Goal: Task Accomplishment & Management: Use online tool/utility

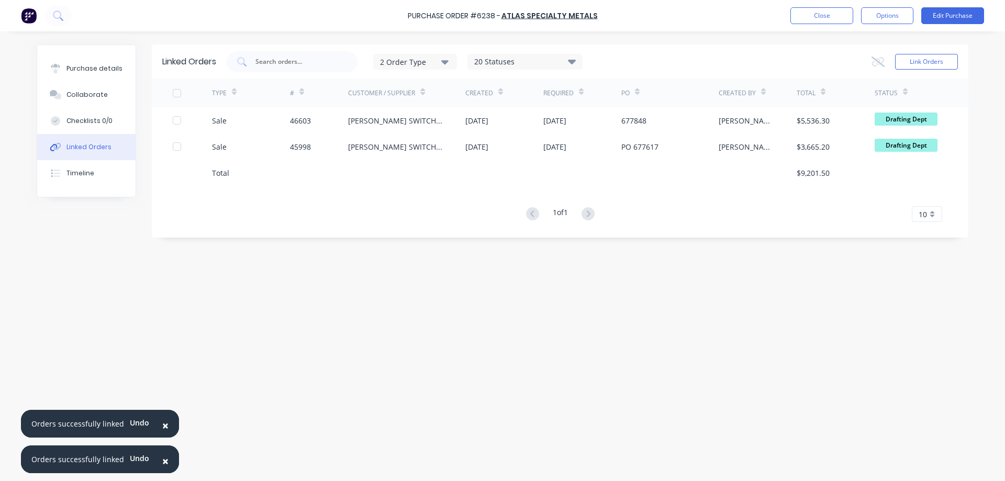
drag, startPoint x: 106, startPoint y: 307, endPoint x: 267, endPoint y: 82, distance: 276.2
click at [107, 301] on div "Linked Orders 2 Order Type 20 Statuses Sales Order Status All Archived Draft Qu…" at bounding box center [503, 254] width 932 height 418
click at [823, 13] on button "Close" at bounding box center [822, 15] width 63 height 17
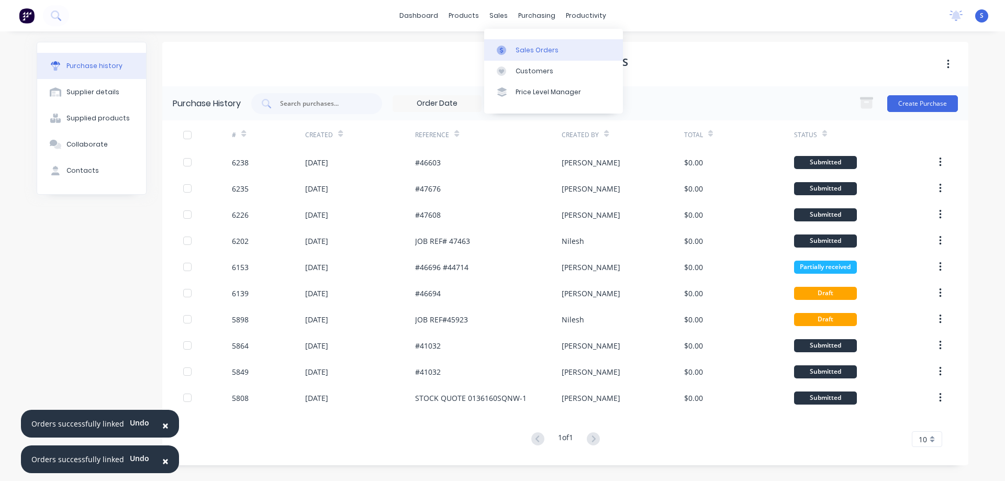
click at [534, 53] on div "Sales Orders" at bounding box center [537, 50] width 43 height 9
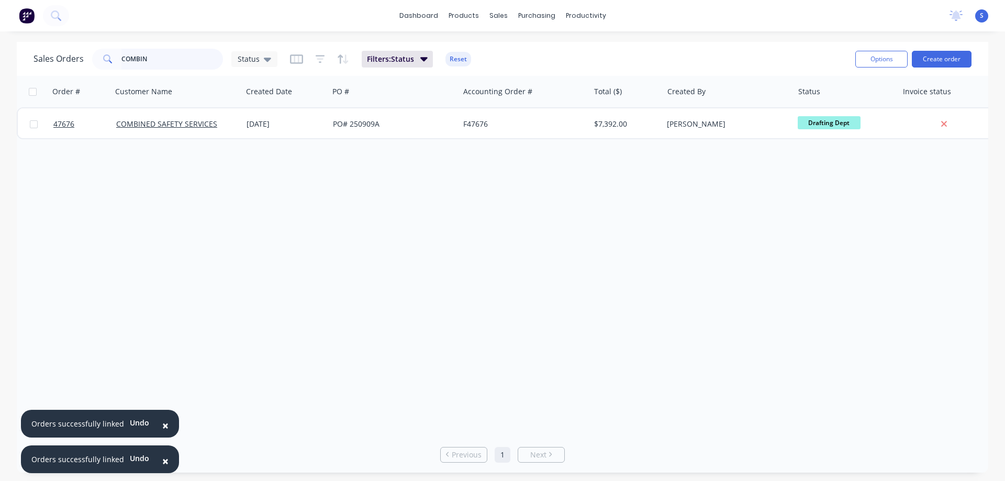
click at [174, 59] on input "COMBIN" at bounding box center [172, 59] width 102 height 21
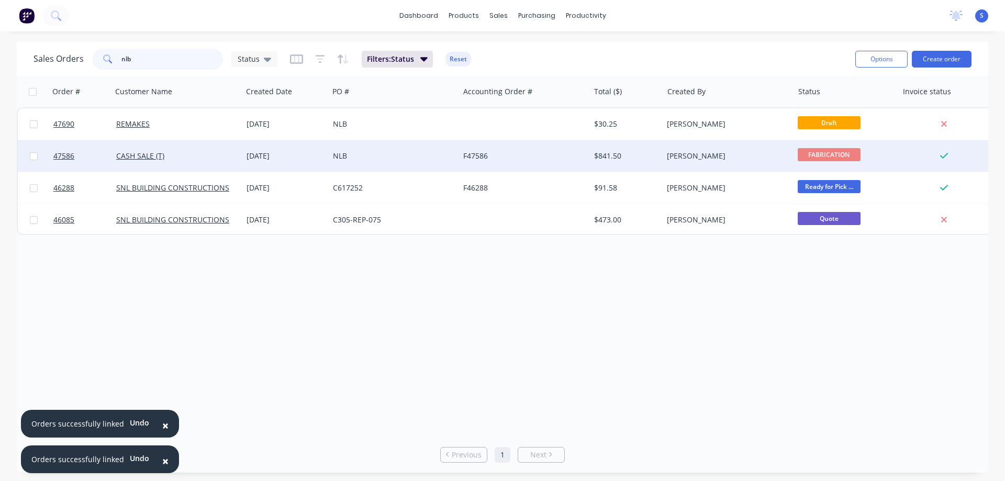
type input "nlb"
click at [239, 157] on div "CASH SALE (T)" at bounding box center [177, 155] width 130 height 31
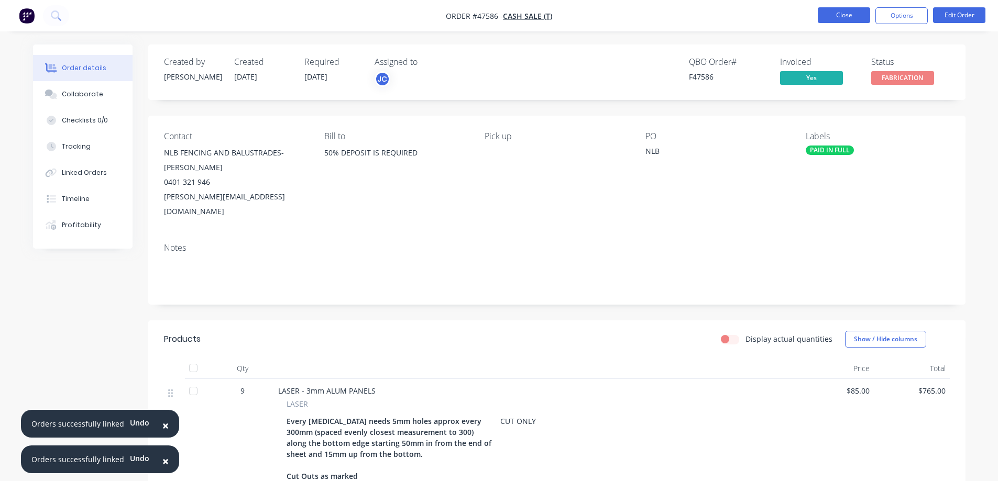
click at [846, 16] on button "Close" at bounding box center [843, 15] width 52 height 16
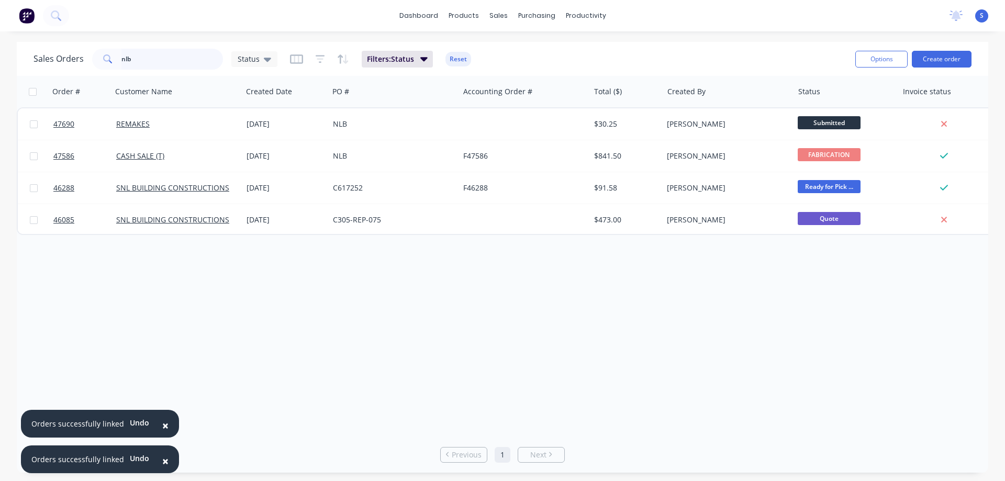
drag, startPoint x: 162, startPoint y: 63, endPoint x: 2, endPoint y: 71, distance: 159.9
click at [72, 71] on div "Sales Orders nlb Status Filters: Status Reset" at bounding box center [441, 59] width 814 height 26
click at [419, 68] on div "Sales Orders nlb Status Filters: Status Reset" at bounding box center [441, 59] width 814 height 26
click at [420, 63] on icon "button" at bounding box center [423, 59] width 7 height 12
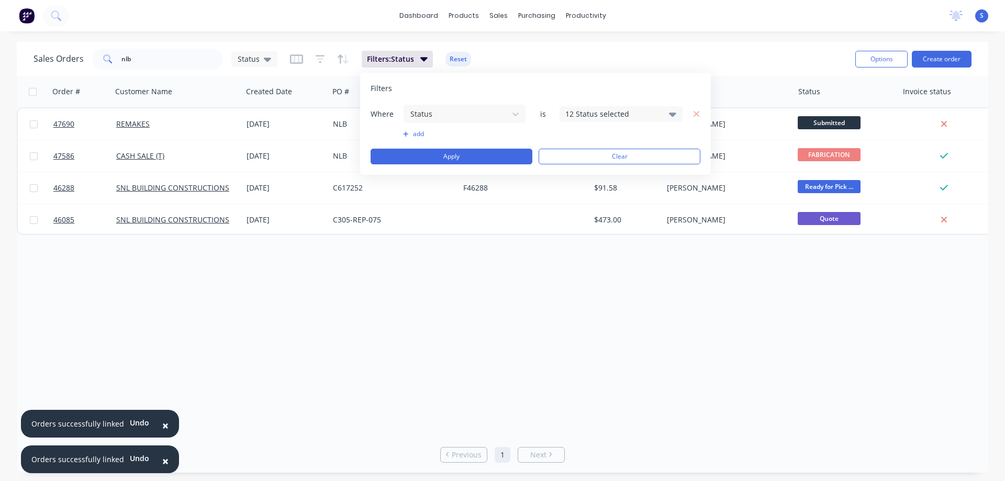
click at [614, 115] on div "12 Status selected" at bounding box center [613, 113] width 95 height 11
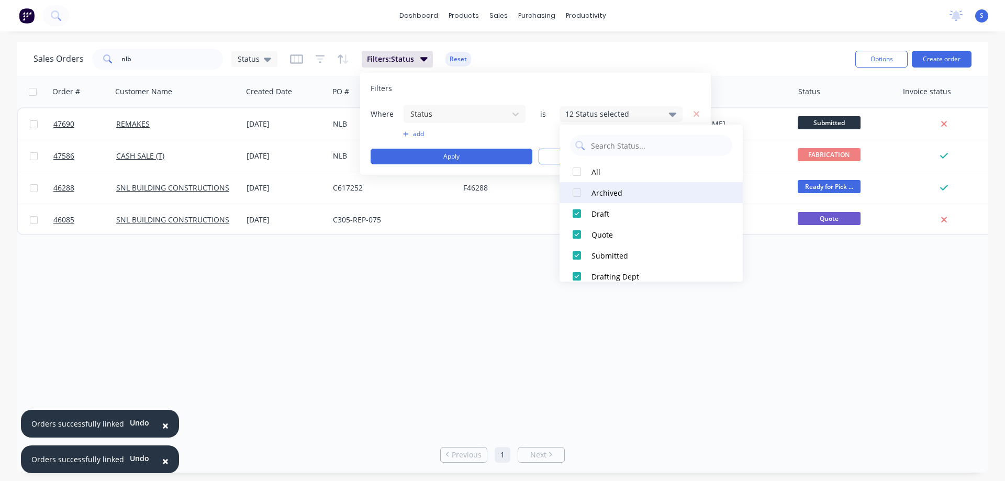
click at [593, 193] on div "Archived" at bounding box center [655, 192] width 126 height 11
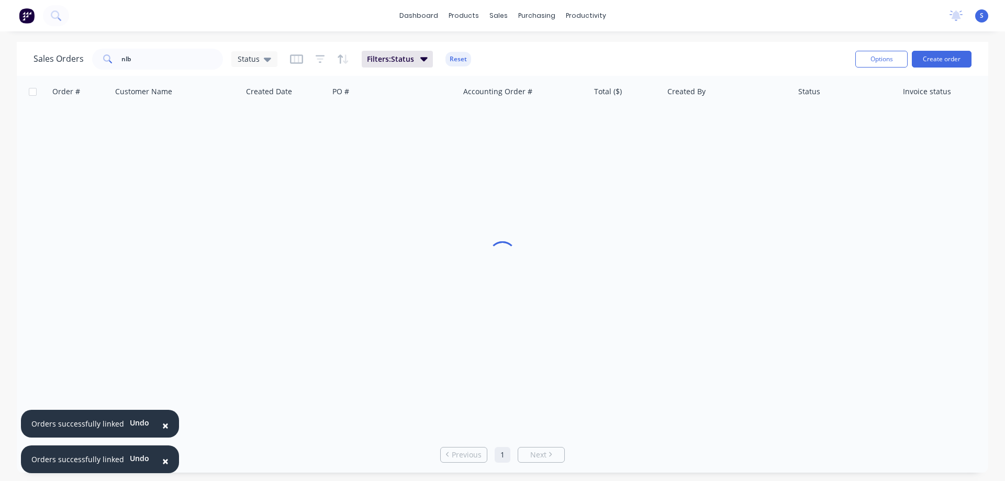
click at [793, 313] on div "Order # Customer Name Created Date PO # Accounting Order # Total ($) Created By…" at bounding box center [503, 256] width 972 height 361
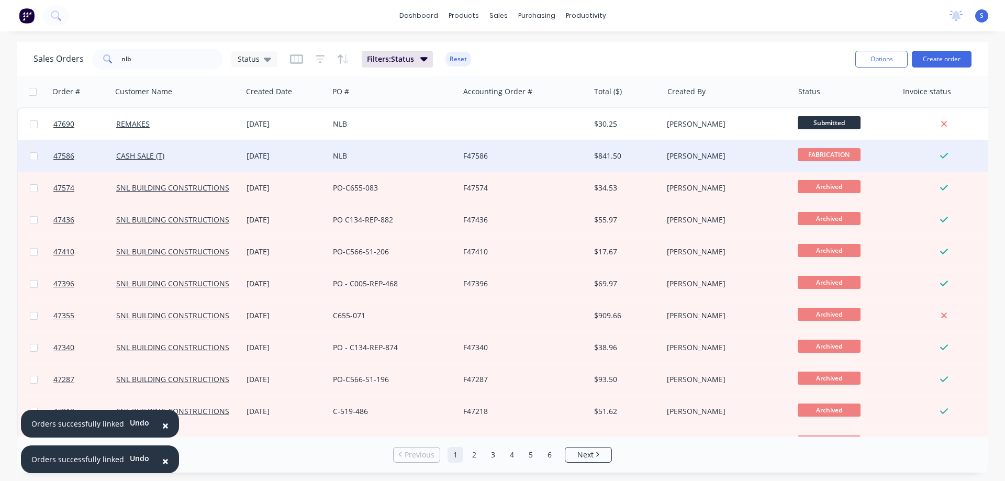
click at [422, 148] on div "NLB" at bounding box center [394, 155] width 130 height 31
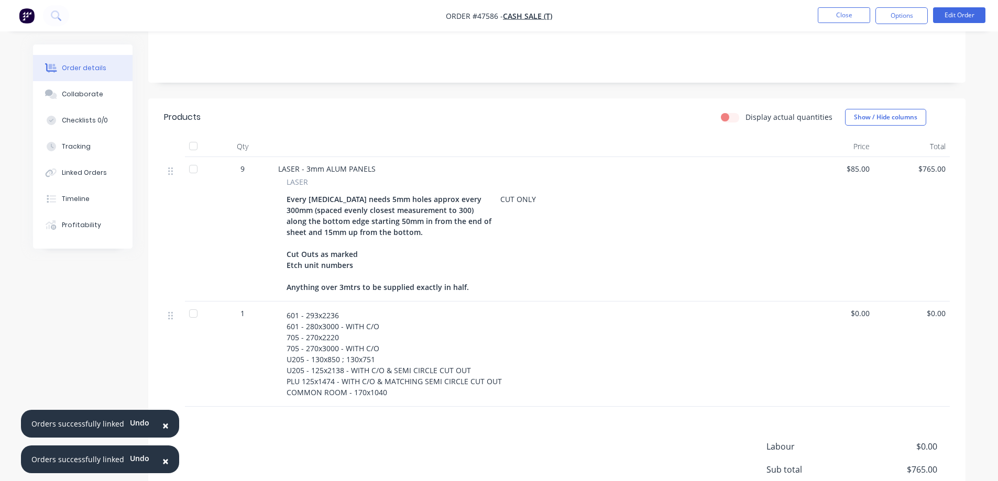
scroll to position [262, 0]
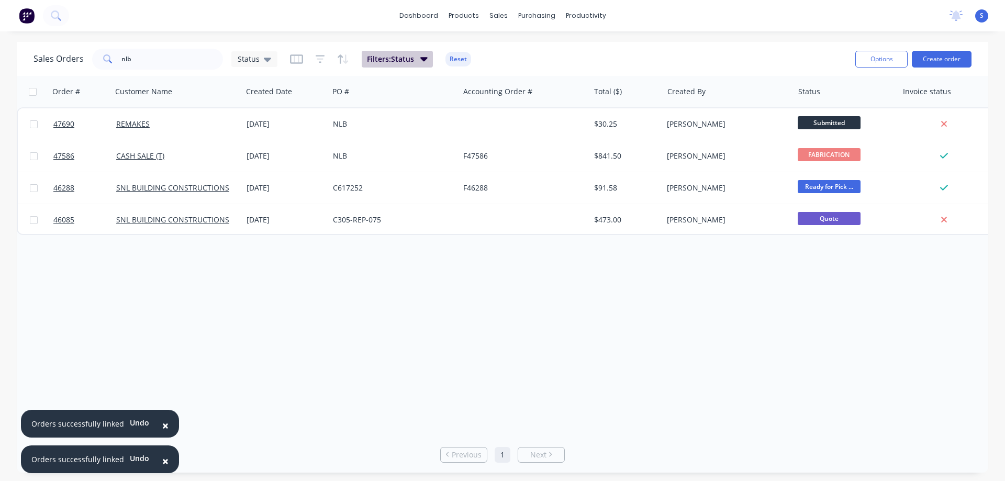
click at [388, 61] on span "Filters: Status" at bounding box center [390, 59] width 47 height 10
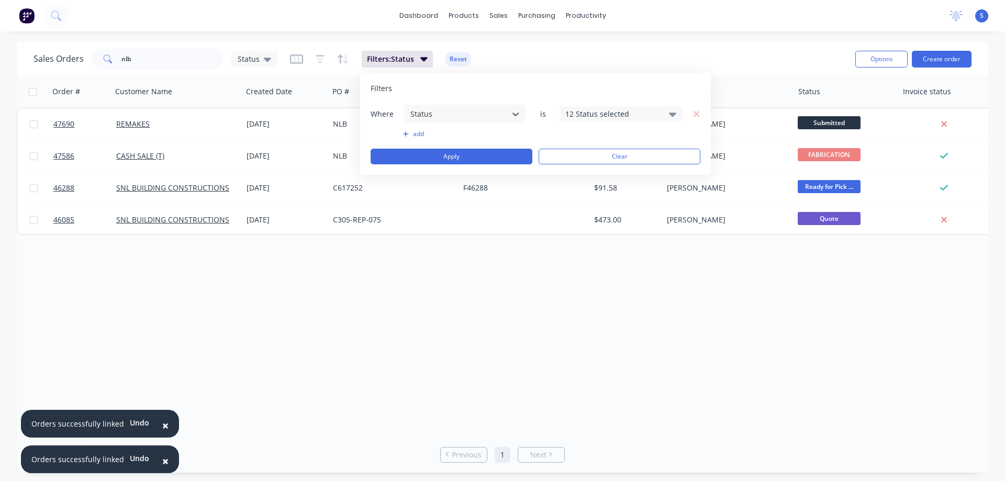
click at [641, 113] on div "12 Status selected" at bounding box center [613, 113] width 95 height 11
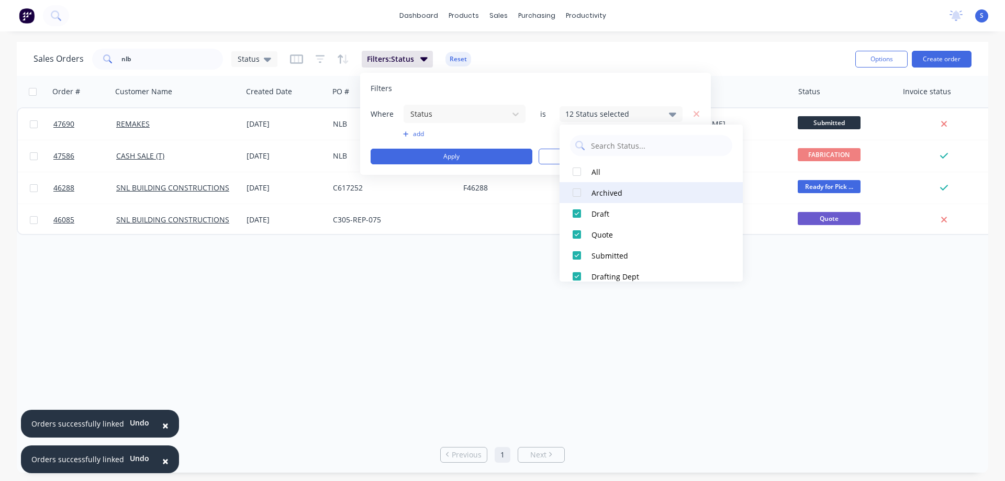
click at [585, 189] on div at bounding box center [577, 192] width 21 height 21
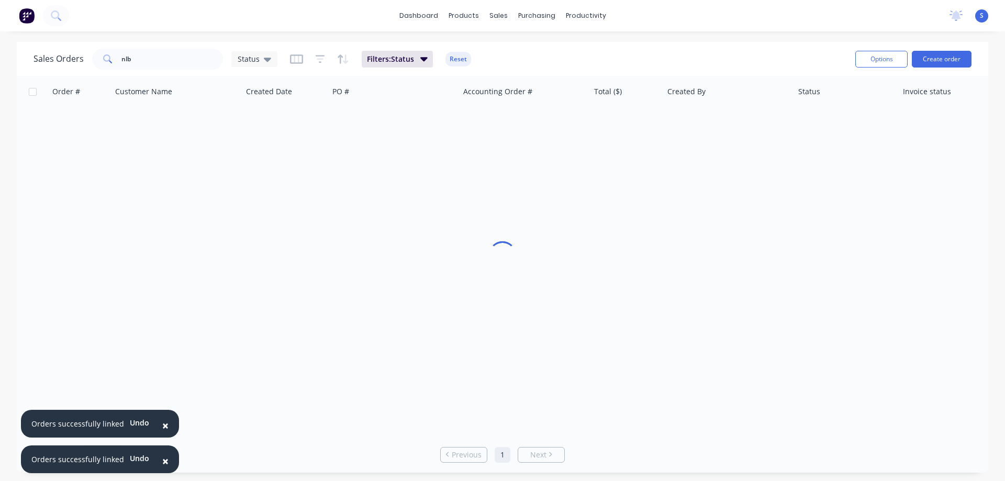
click at [761, 37] on div "× Orders successfully linked Undo × Orders successfully linked Undo dashboard p…" at bounding box center [502, 240] width 1005 height 481
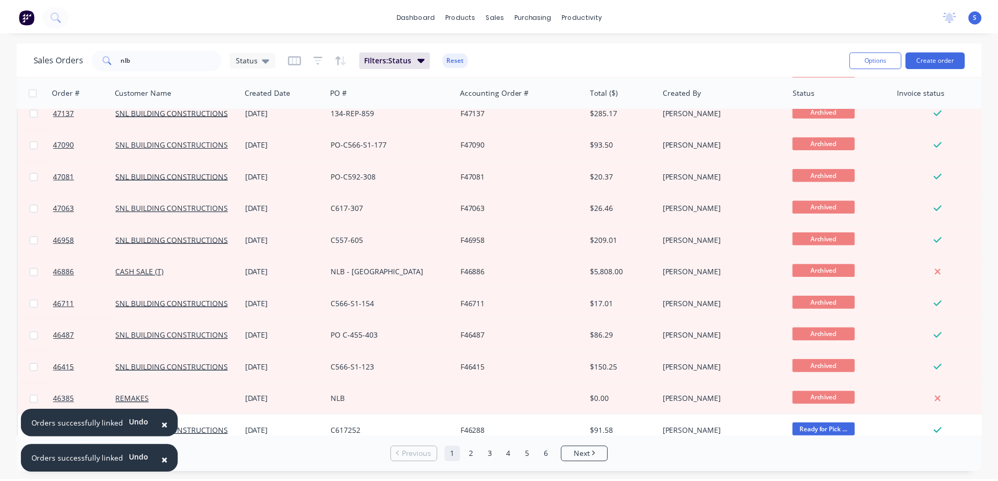
scroll to position [419, 0]
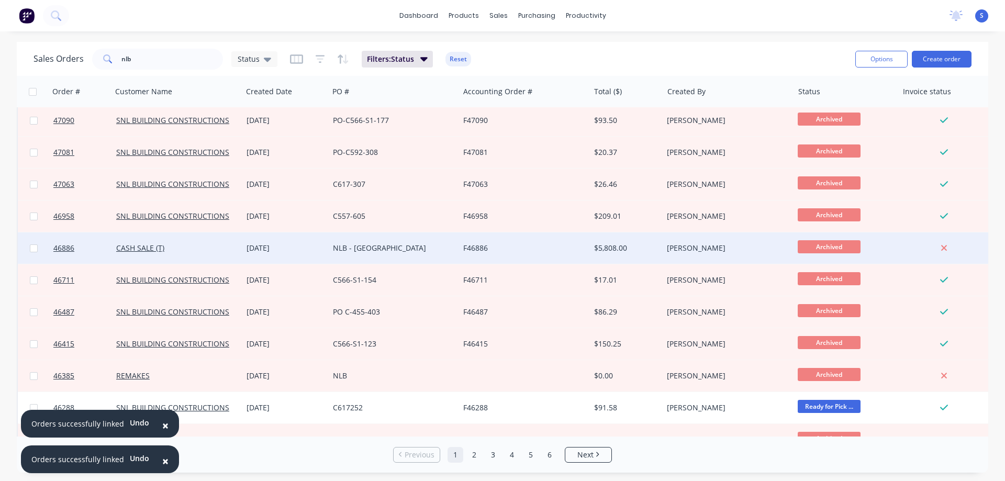
click at [480, 243] on div "F46886" at bounding box center [521, 248] width 116 height 10
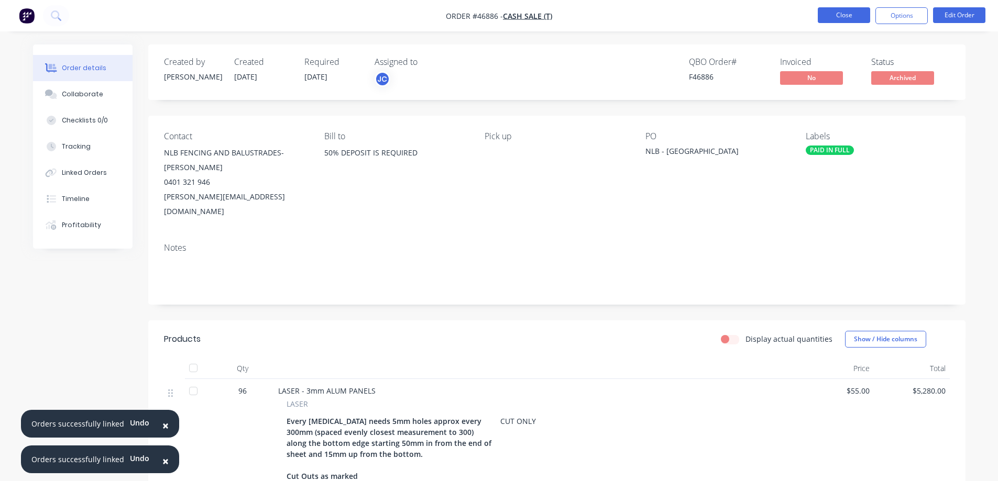
click at [832, 20] on button "Close" at bounding box center [843, 15] width 52 height 16
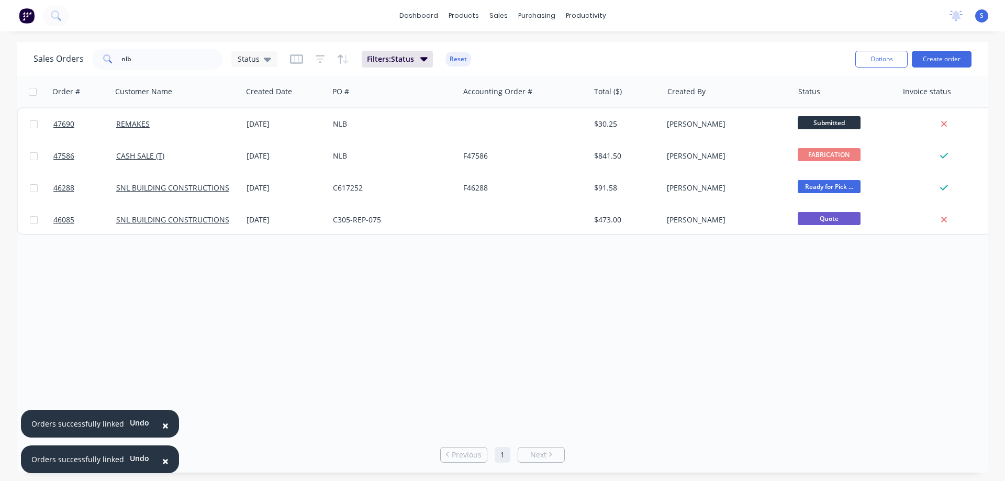
click at [60, 336] on div "Order # Customer Name Created Date PO # Accounting Order # Total ($) Created By…" at bounding box center [503, 256] width 972 height 361
click at [525, 70] on div "Customers" at bounding box center [535, 71] width 38 height 9
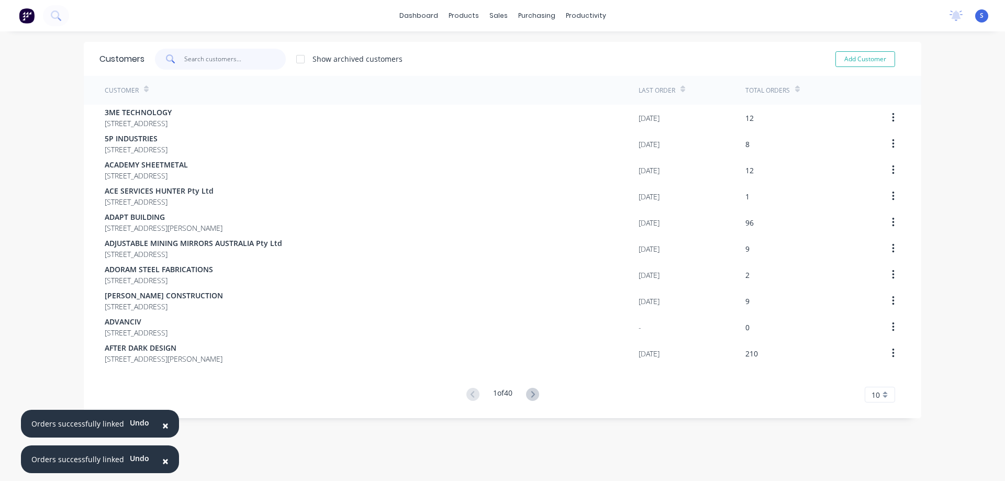
click at [251, 60] on input "text" at bounding box center [235, 59] width 102 height 21
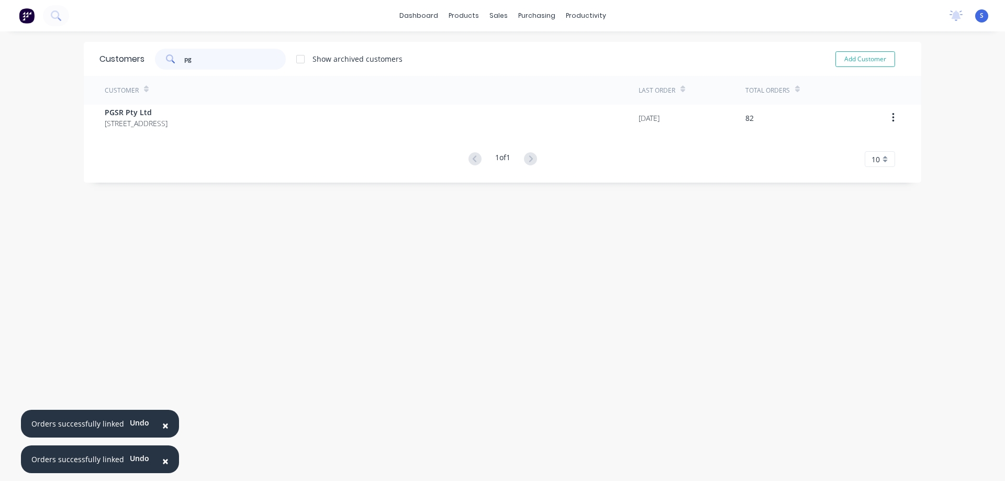
type input "pgs"
click at [84, 76] on div "Customers pgs Show archived customers Add Customer Customer Last Order Total Or…" at bounding box center [503, 112] width 838 height 141
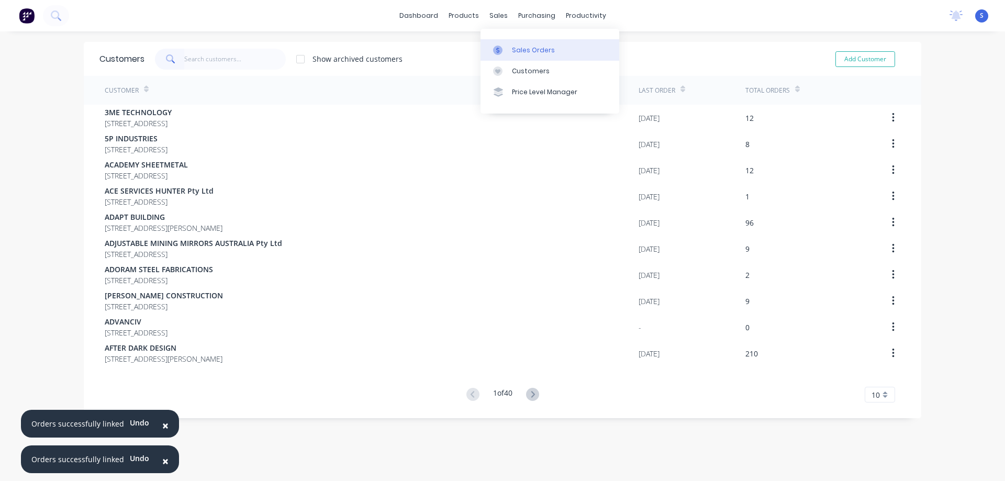
click at [522, 46] on div "Sales Orders" at bounding box center [533, 50] width 43 height 9
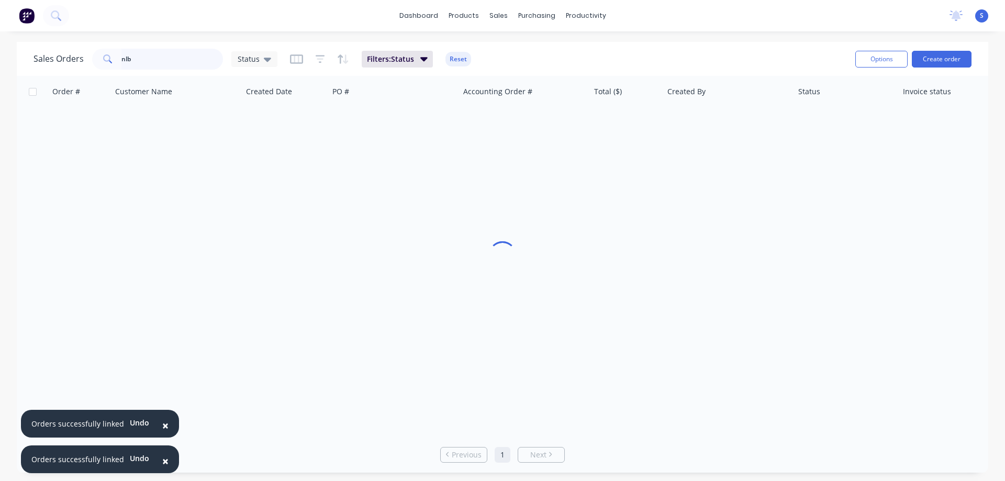
click at [198, 58] on input "nlb" at bounding box center [172, 59] width 102 height 21
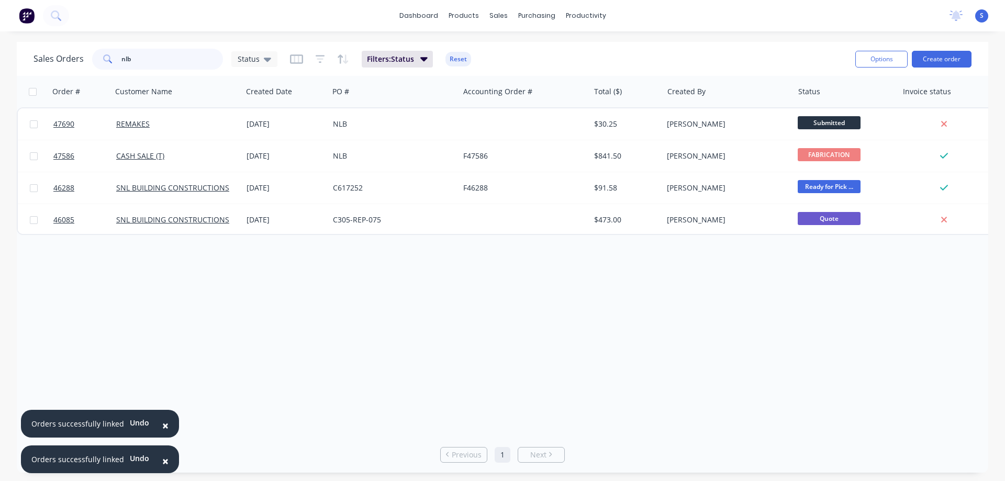
click at [198, 58] on input "nlb" at bounding box center [172, 59] width 102 height 21
type input "g"
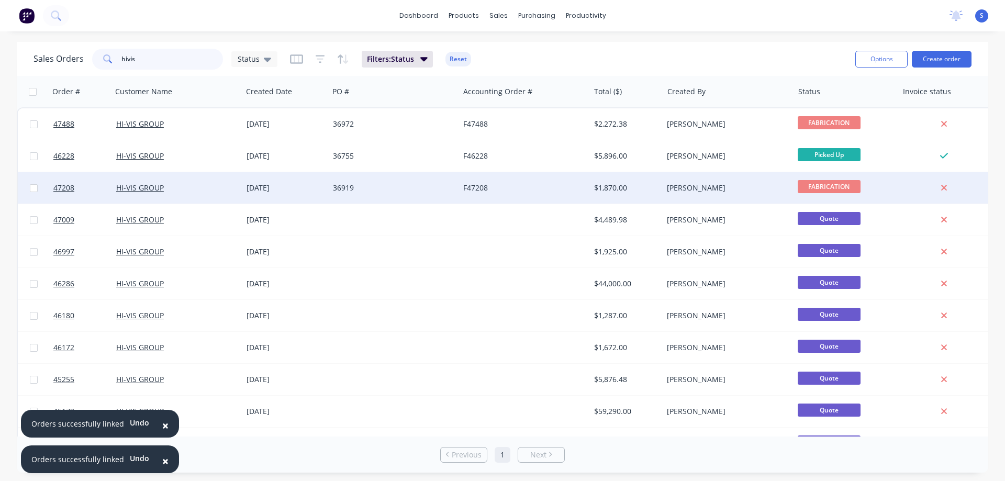
type input "hivis"
click at [199, 187] on div "HI-VIS GROUP" at bounding box center [174, 188] width 116 height 10
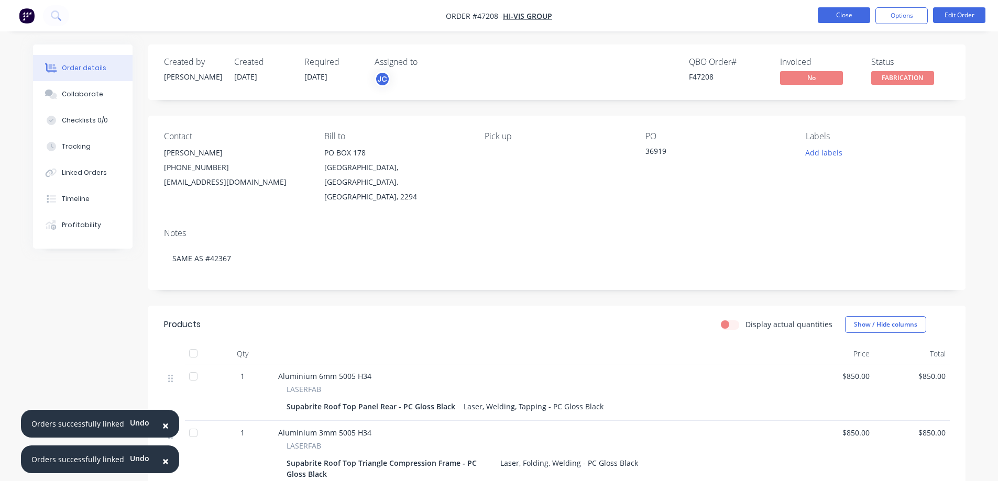
click at [835, 9] on button "Close" at bounding box center [843, 15] width 52 height 16
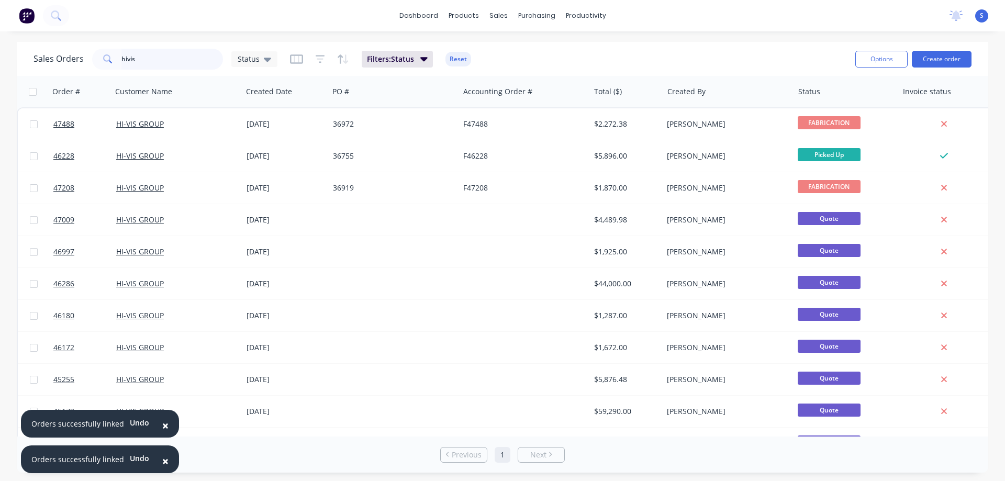
click at [150, 61] on input "hivis" at bounding box center [172, 59] width 102 height 21
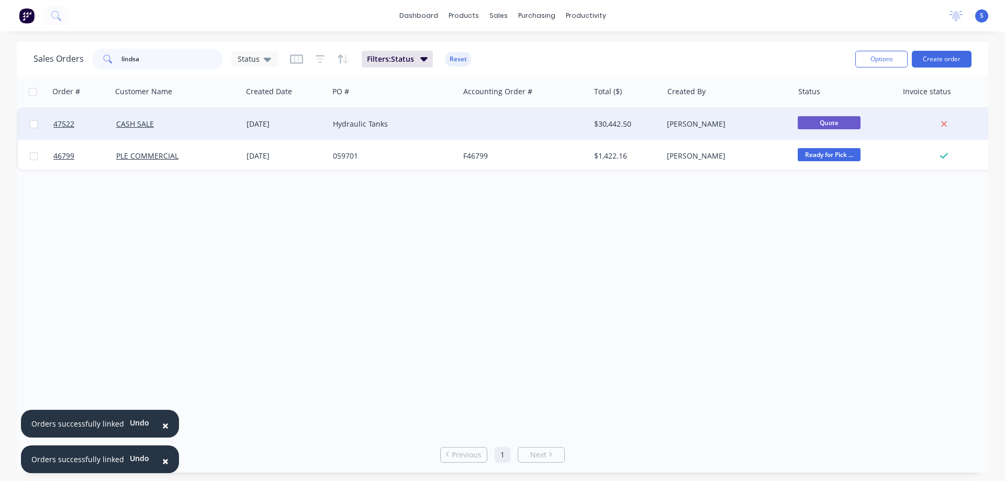
type input "lindsa"
click at [215, 136] on div "CASH SALE" at bounding box center [177, 123] width 130 height 31
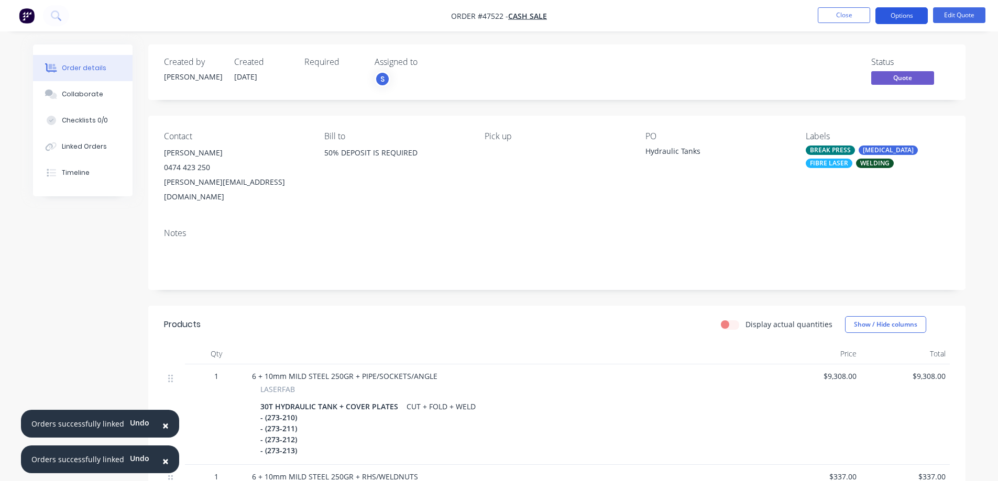
click at [905, 16] on button "Options" at bounding box center [901, 15] width 52 height 17
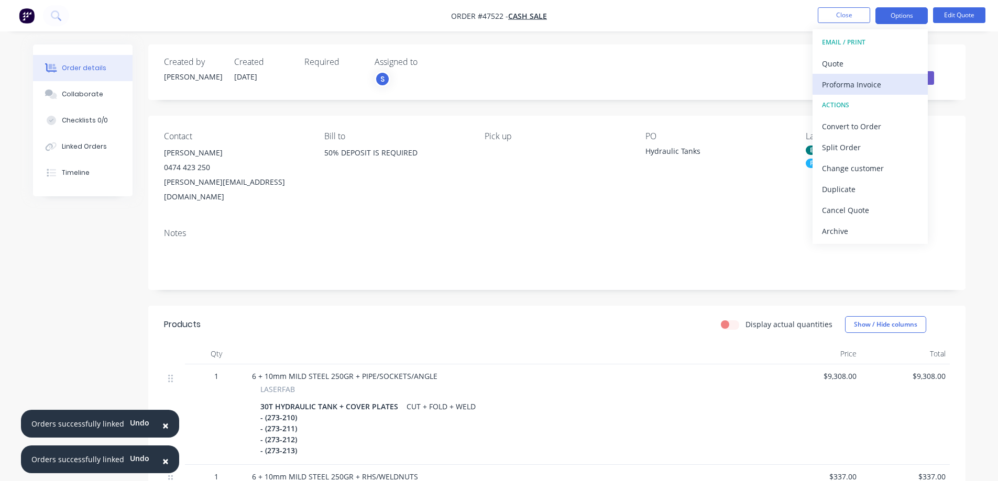
click at [862, 82] on div "Proforma Invoice" at bounding box center [870, 84] width 96 height 15
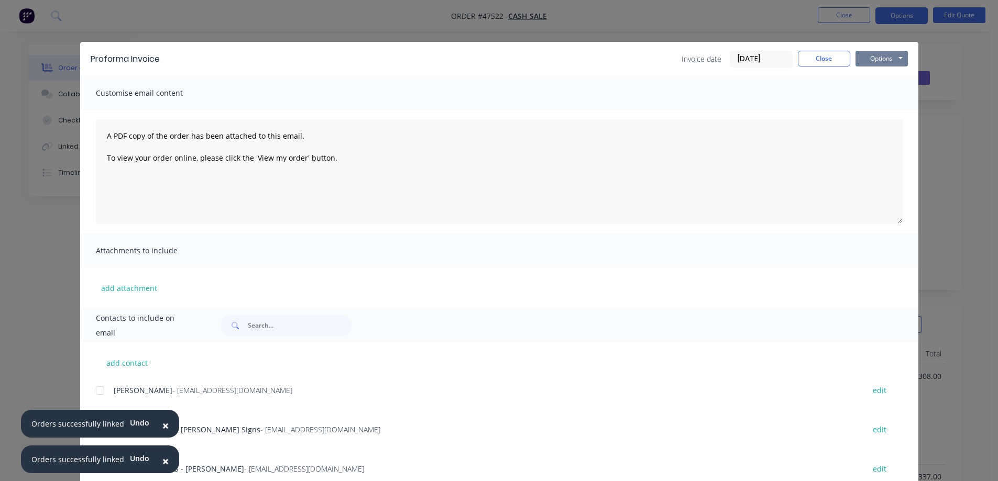
click at [871, 58] on button "Options" at bounding box center [881, 59] width 52 height 16
click at [878, 95] on button "Print" at bounding box center [888, 94] width 67 height 17
click at [822, 57] on button "Close" at bounding box center [824, 59] width 52 height 16
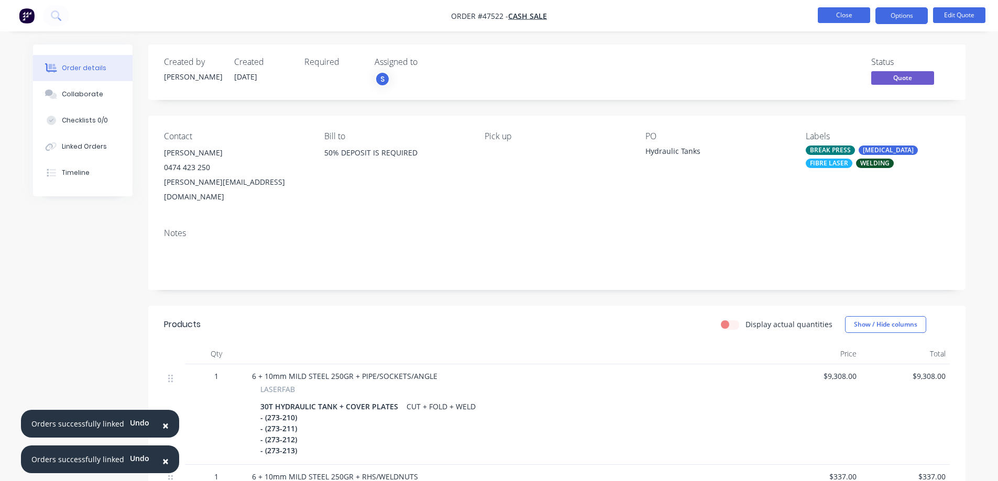
click at [846, 17] on button "Close" at bounding box center [843, 15] width 52 height 16
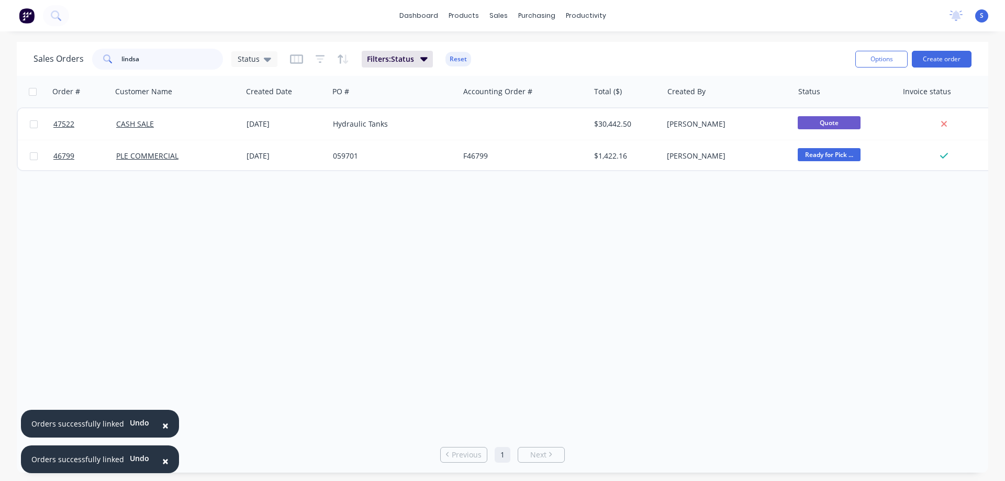
click at [140, 61] on input "lindsa" at bounding box center [172, 59] width 102 height 21
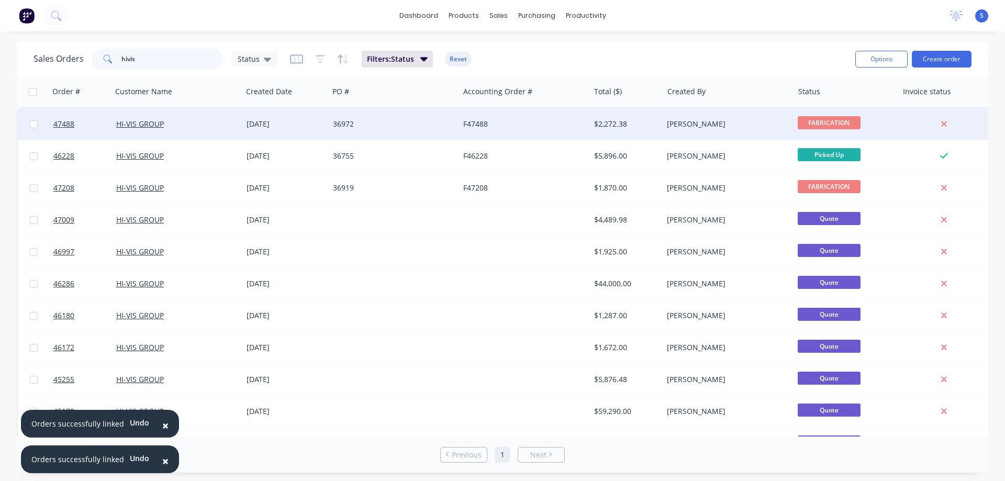
type input "hivis"
click at [203, 128] on div "HI-VIS GROUP" at bounding box center [174, 124] width 116 height 10
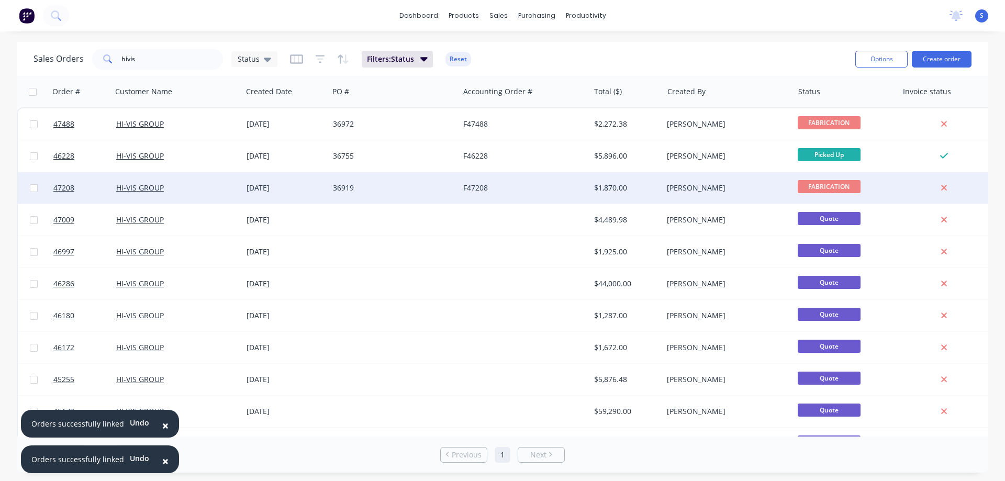
click at [320, 196] on div "[DATE]" at bounding box center [285, 187] width 86 height 31
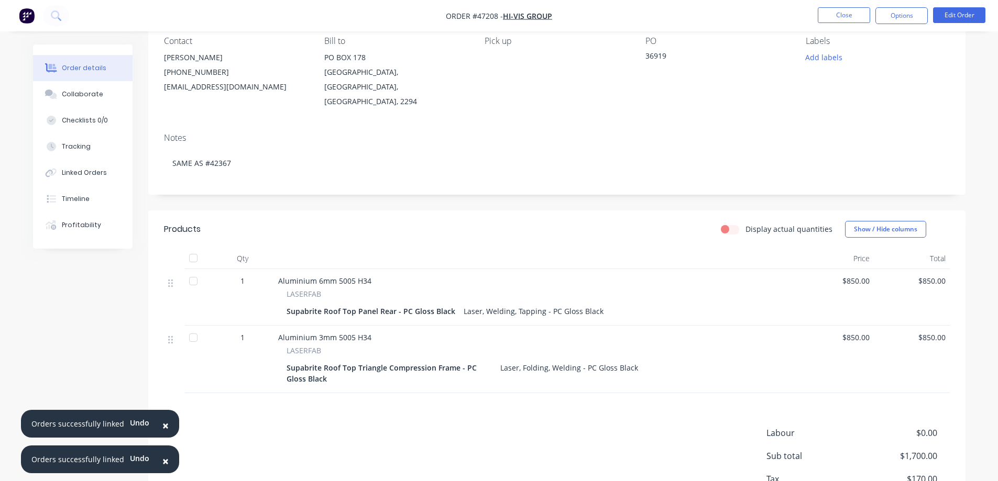
scroll to position [105, 0]
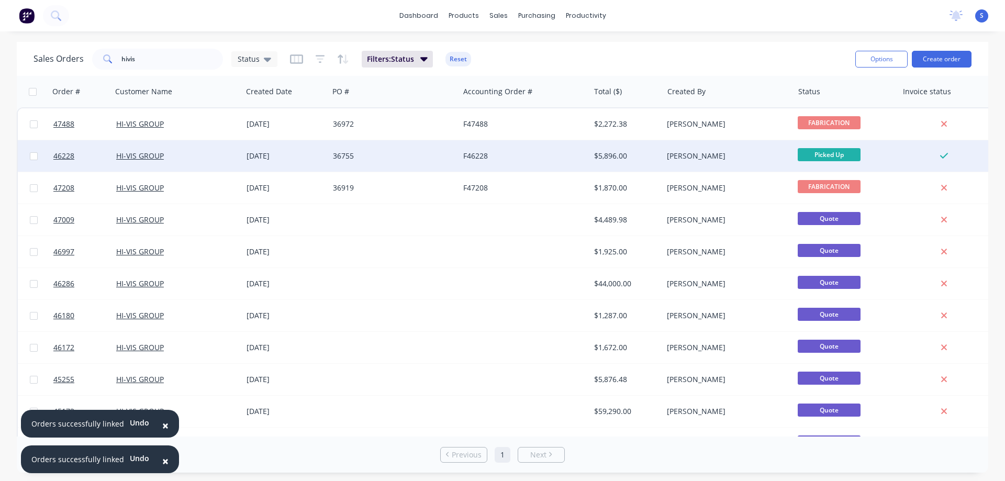
click at [336, 164] on div "36755" at bounding box center [394, 155] width 130 height 31
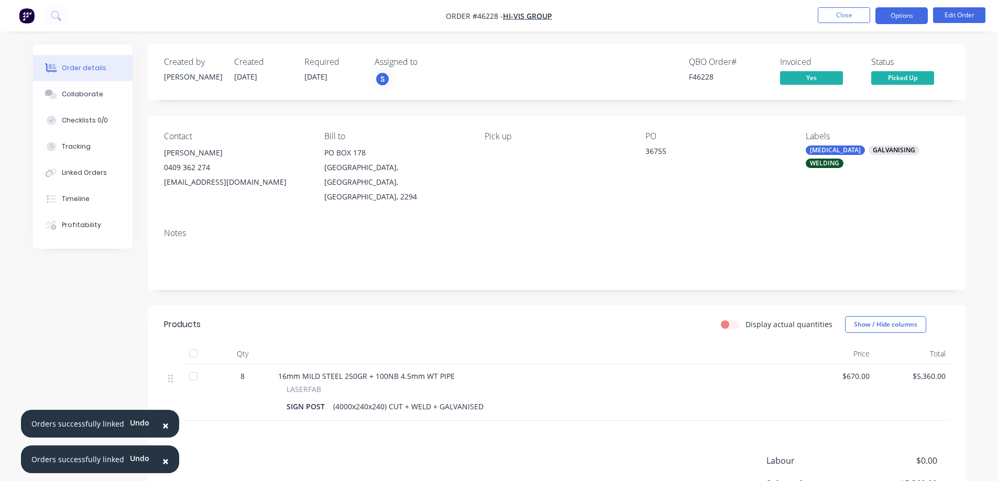
click at [904, 18] on button "Options" at bounding box center [901, 15] width 52 height 17
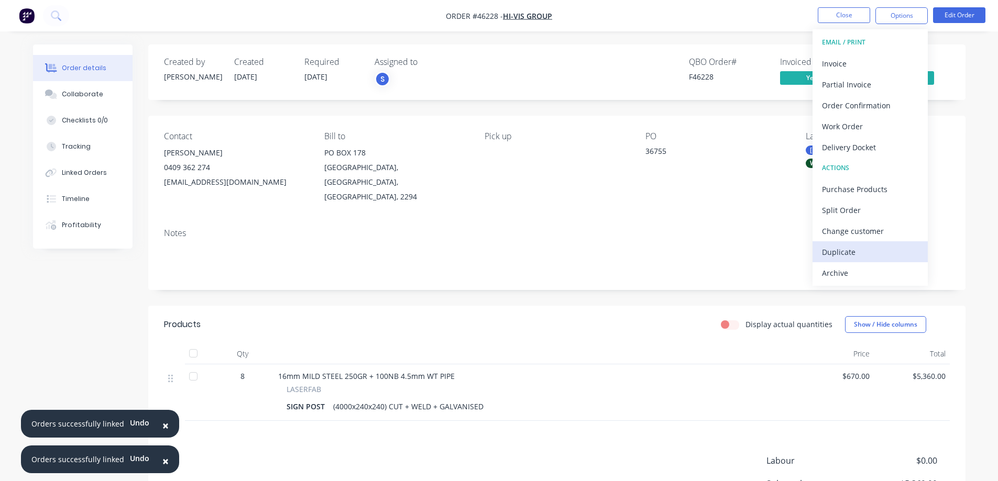
click at [840, 250] on div "Duplicate" at bounding box center [870, 252] width 96 height 15
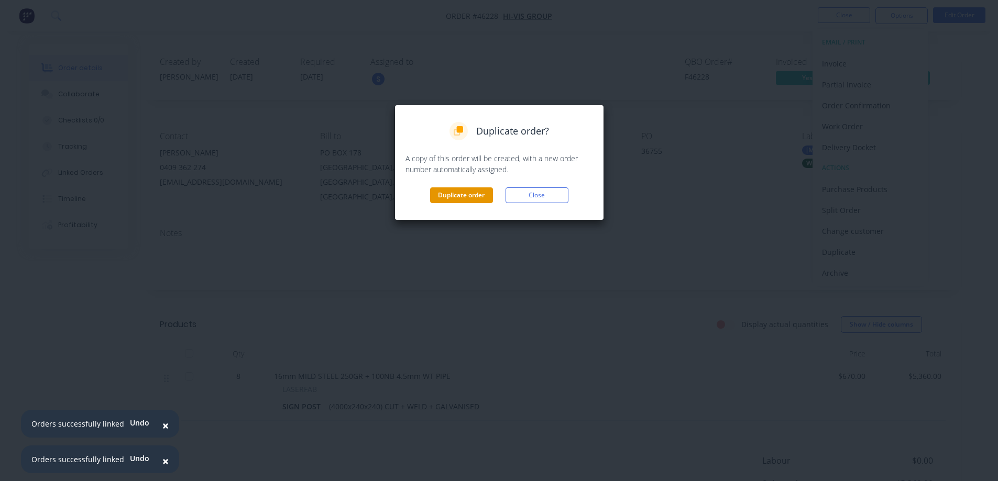
click at [455, 200] on button "Duplicate order" at bounding box center [461, 195] width 63 height 16
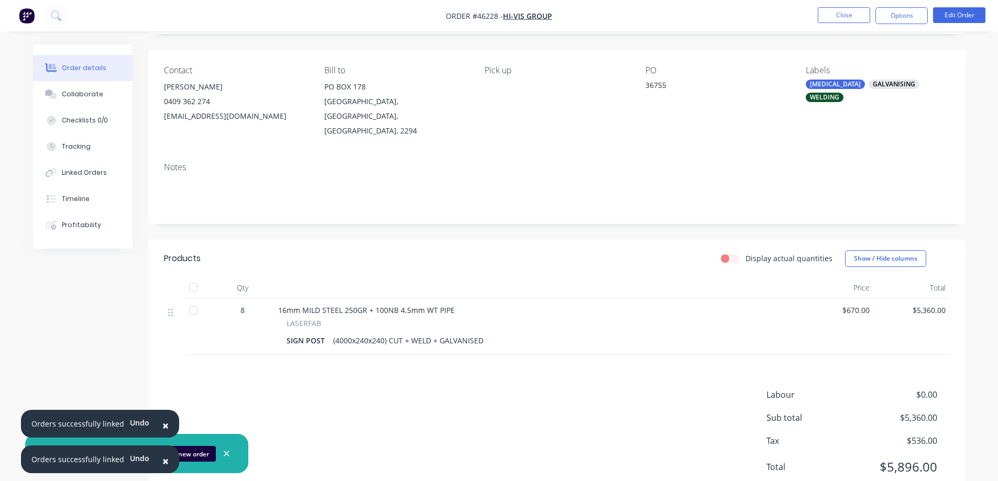
scroll to position [88, 0]
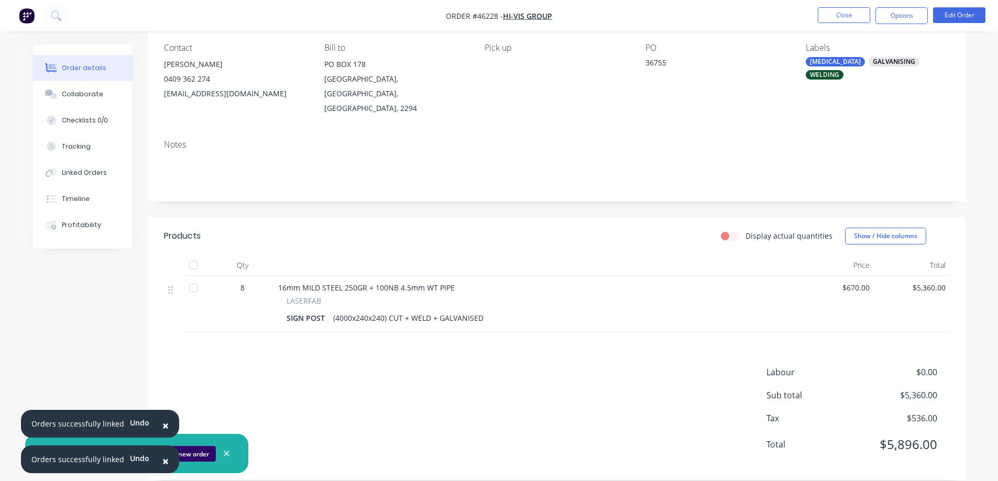
click at [186, 457] on button "Open new order" at bounding box center [184, 454] width 62 height 16
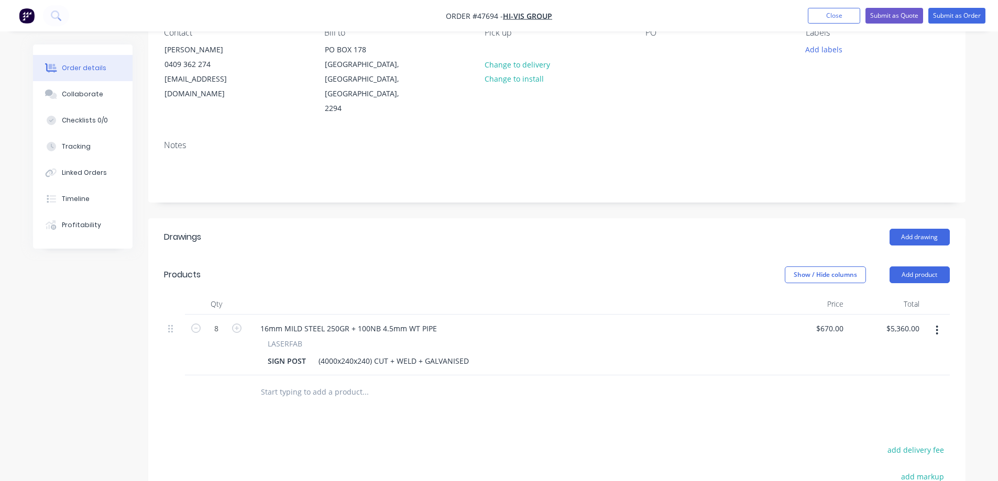
scroll to position [105, 0]
click at [217, 320] on input "8" at bounding box center [216, 328] width 27 height 16
type input "16"
type input "670"
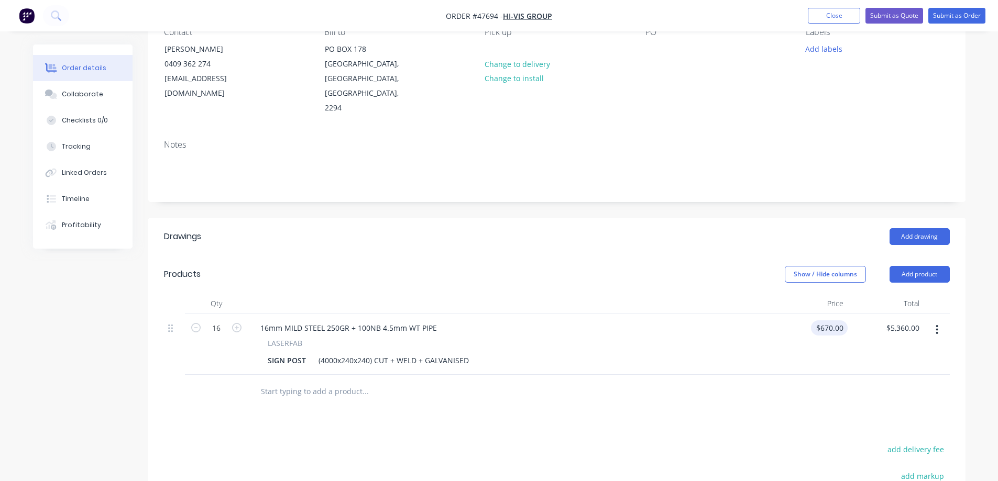
type input "$10,720.00"
click at [827, 320] on div "670 $670.00" at bounding box center [829, 327] width 37 height 15
type input "$600.00"
type input "$9,600.00"
click at [550, 228] on div "Add drawing" at bounding box center [639, 236] width 618 height 17
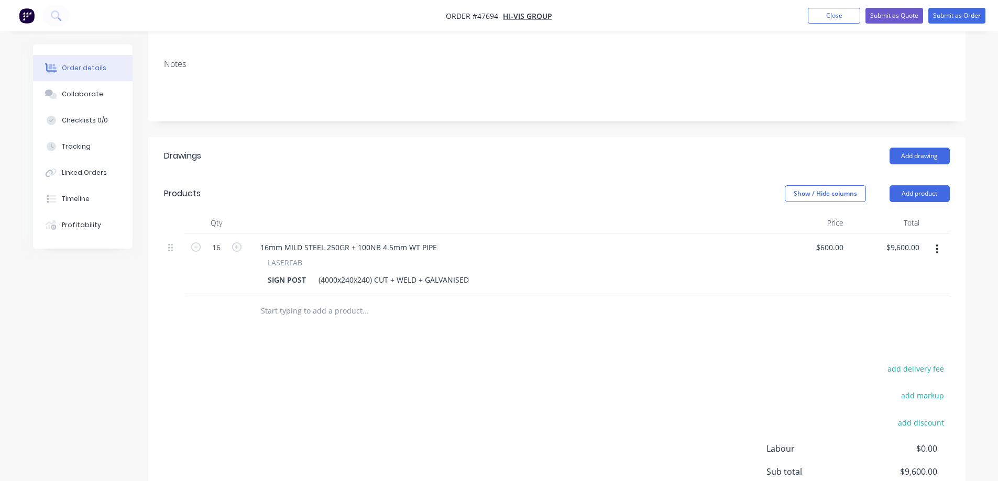
scroll to position [209, 0]
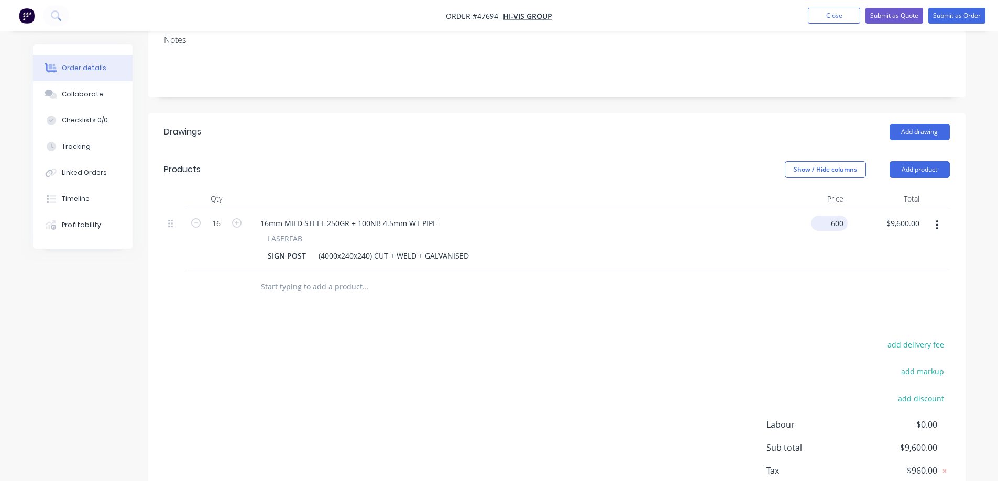
click at [832, 216] on input "600" at bounding box center [831, 223] width 32 height 15
click at [840, 216] on input "600" at bounding box center [838, 223] width 18 height 15
type input "$620.00"
type input "$9,920.00"
click at [748, 347] on div "add delivery fee add markup add discount Labour $0.00 Sub total $9,600.00 Tax $…" at bounding box center [556, 427] width 785 height 179
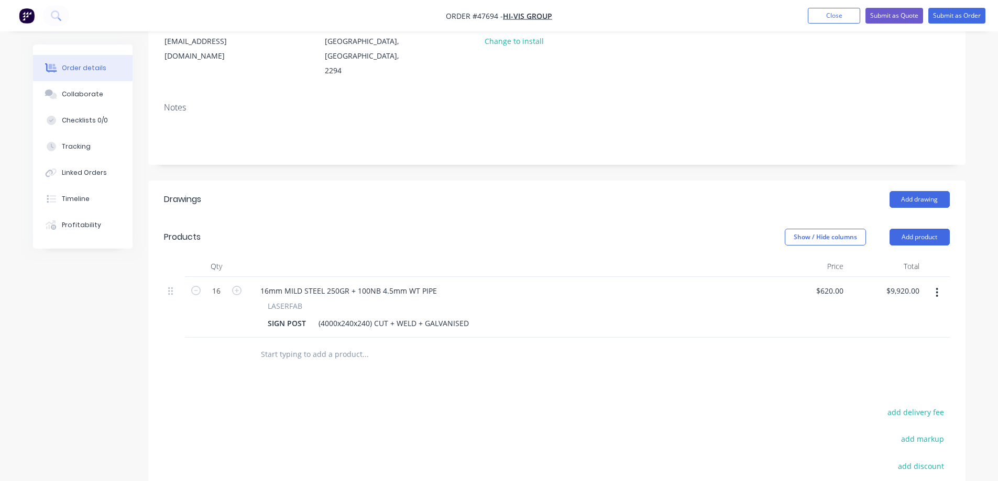
scroll to position [0, 0]
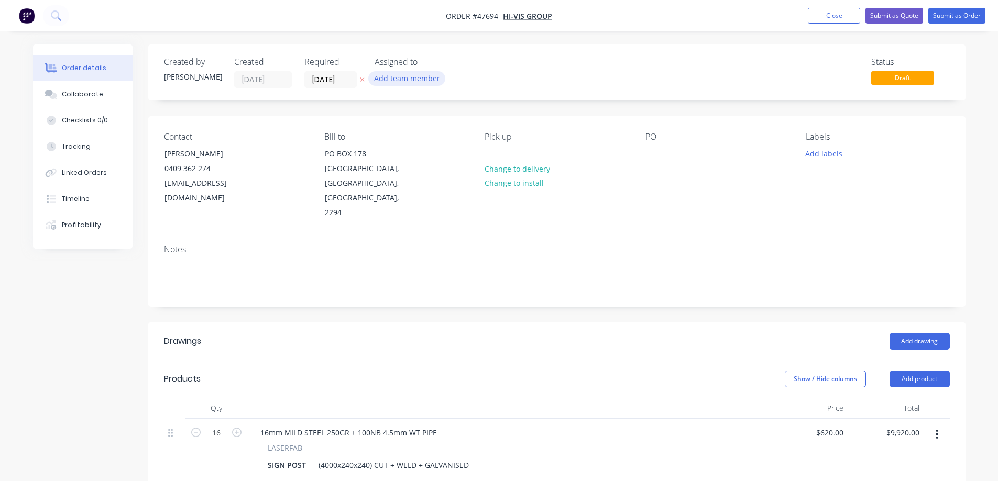
click at [419, 80] on button "Add team member" at bounding box center [406, 78] width 77 height 14
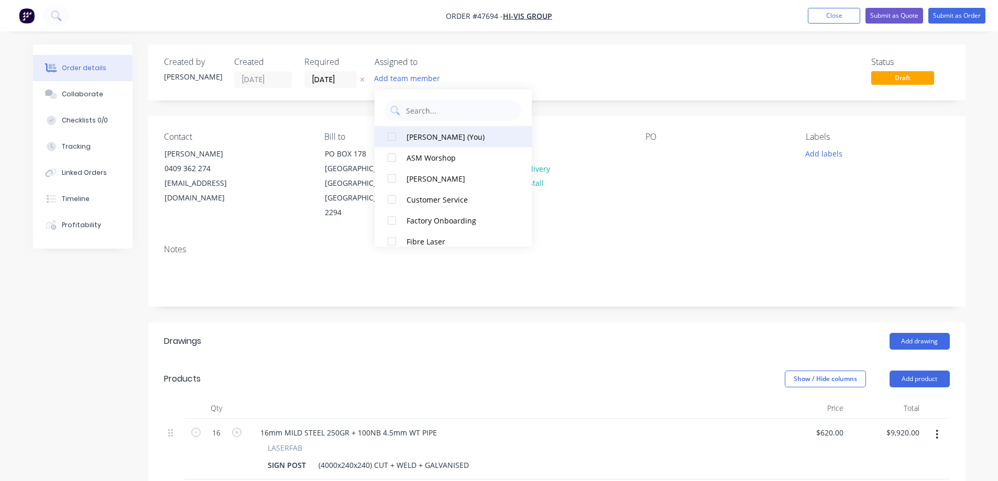
click at [391, 137] on div at bounding box center [391, 136] width 21 height 21
click at [362, 81] on icon "button" at bounding box center [362, 79] width 5 height 6
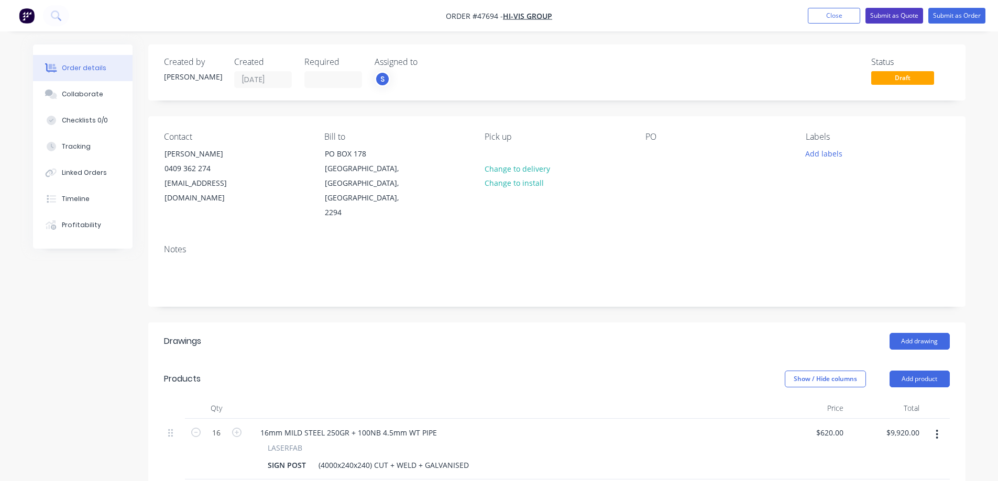
click at [895, 16] on button "Submit as Quote" at bounding box center [894, 16] width 58 height 16
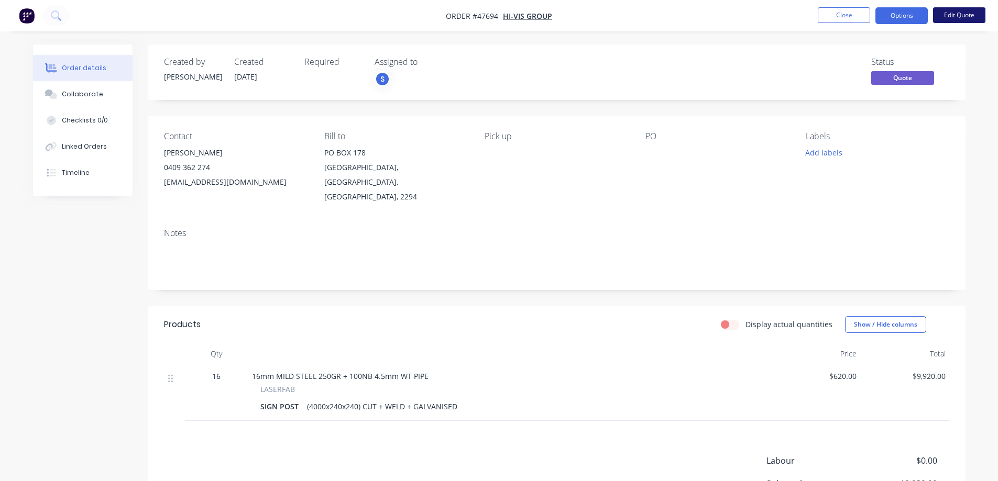
click at [956, 16] on button "Edit Quote" at bounding box center [959, 15] width 52 height 16
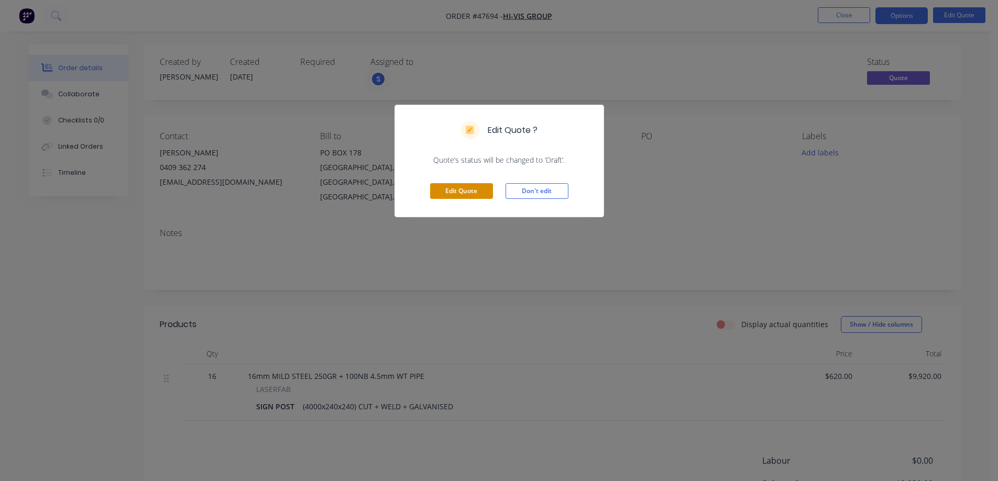
click at [460, 193] on button "Edit Quote" at bounding box center [461, 191] width 63 height 16
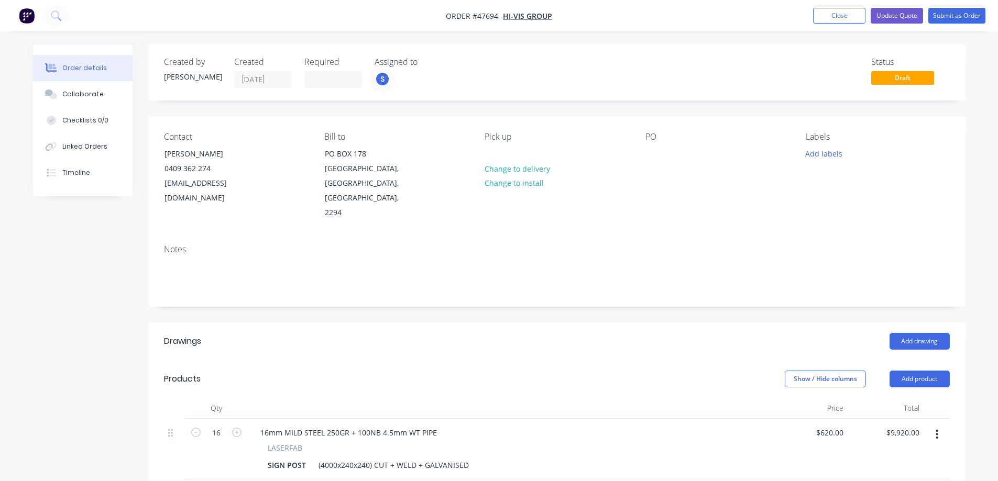
click at [666, 152] on div "PO" at bounding box center [716, 176] width 143 height 88
click at [651, 152] on div at bounding box center [653, 153] width 17 height 15
click at [817, 157] on button "Add labels" at bounding box center [824, 153] width 48 height 14
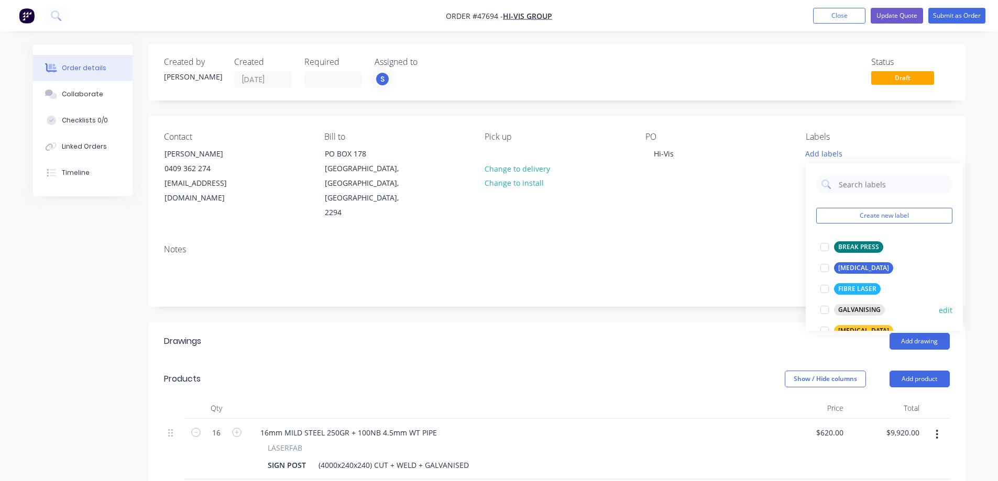
click at [825, 309] on div at bounding box center [824, 310] width 21 height 21
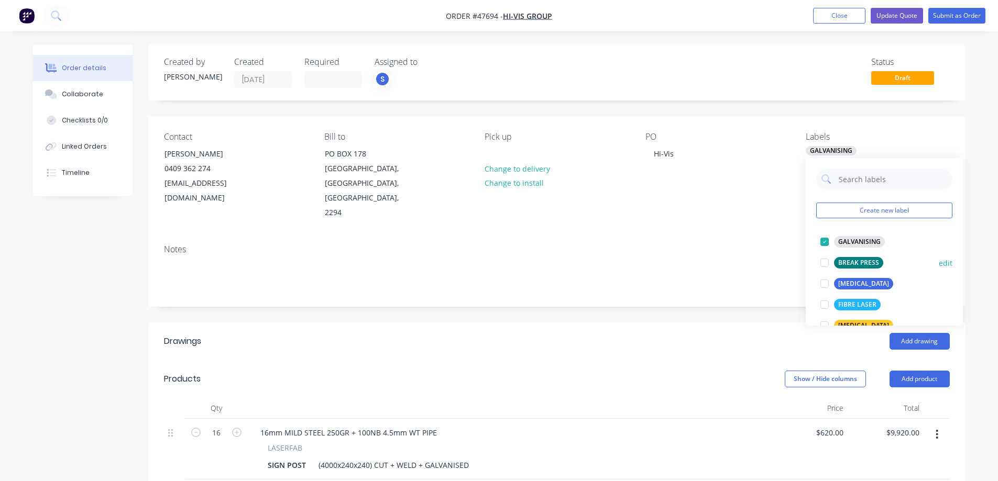
scroll to position [52, 0]
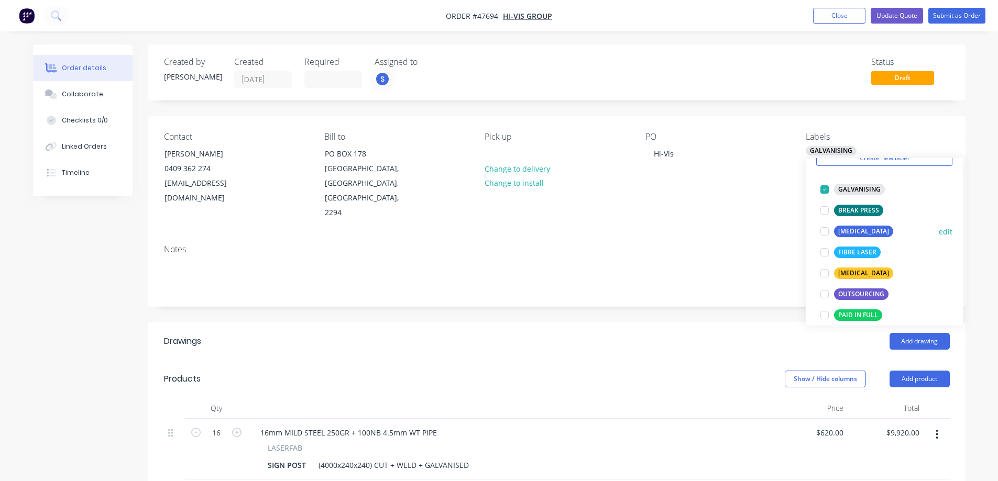
click at [824, 231] on div at bounding box center [824, 231] width 21 height 21
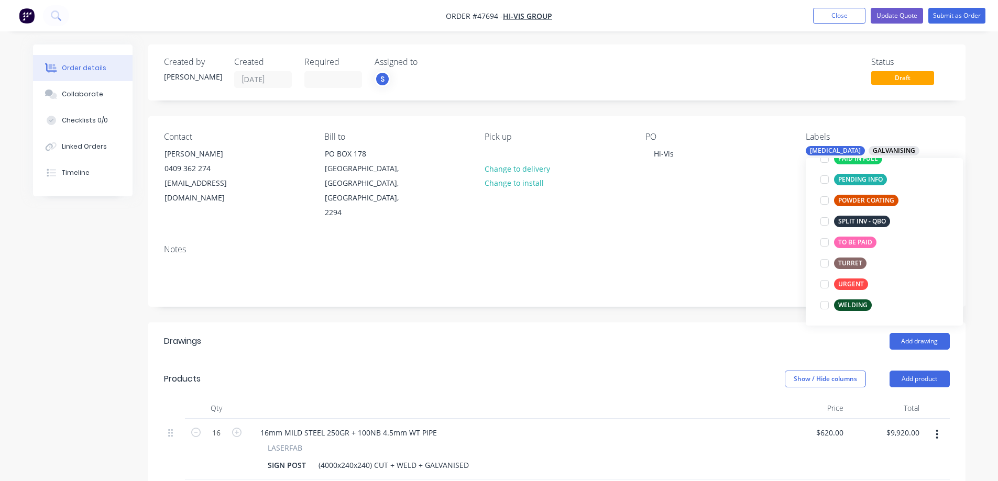
scroll to position [209, 0]
click at [826, 303] on div at bounding box center [824, 304] width 21 height 21
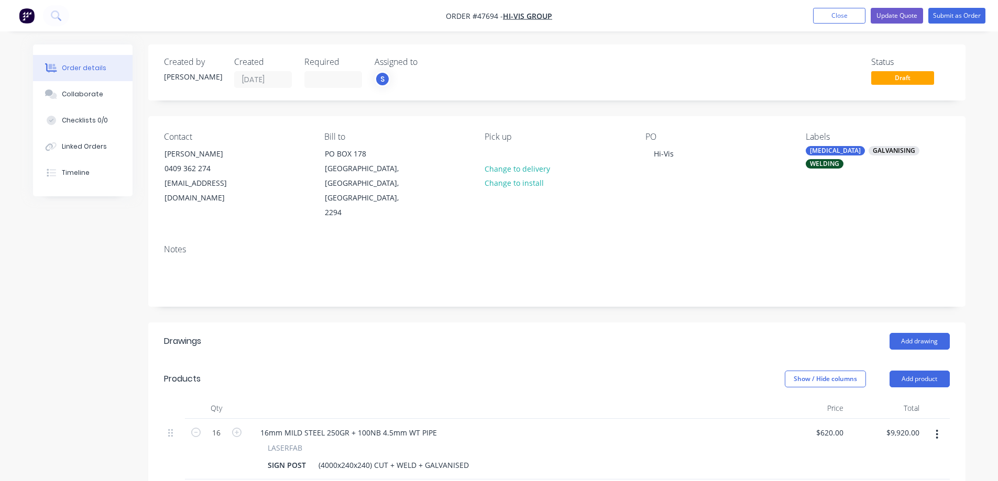
click at [759, 103] on div "Created by [PERSON_NAME] Created [DATE] Required Assigned to S Status Draft Con…" at bounding box center [556, 394] width 817 height 698
click at [914, 18] on button "Update Quote" at bounding box center [896, 16] width 52 height 16
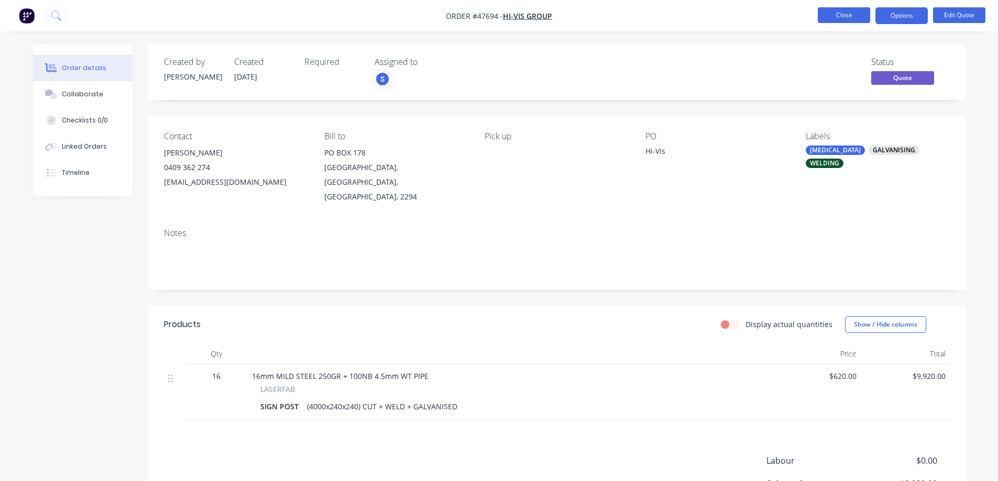
click at [851, 17] on button "Close" at bounding box center [843, 15] width 52 height 16
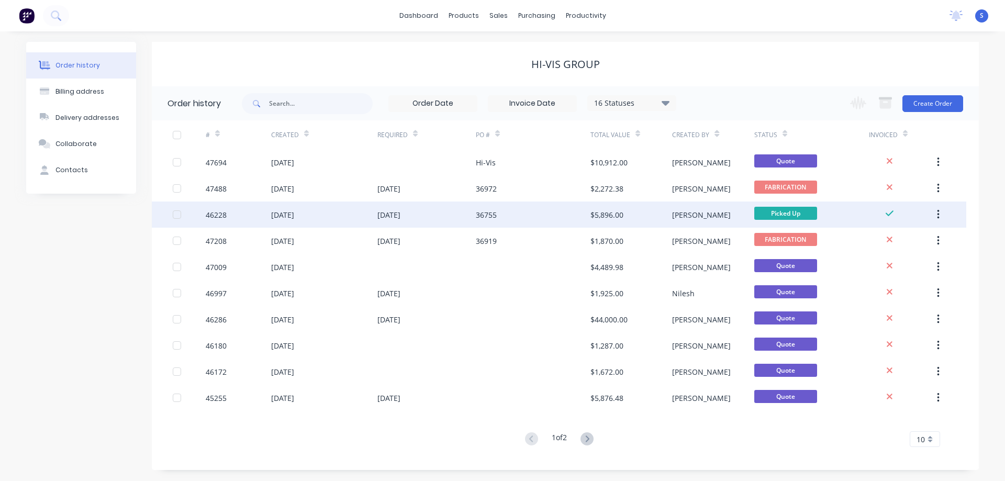
click at [528, 217] on div "36755" at bounding box center [533, 215] width 115 height 26
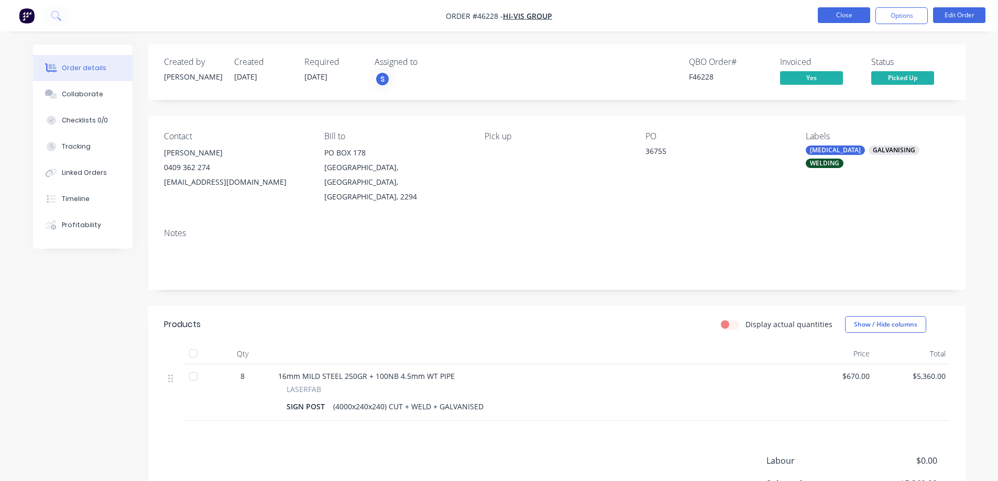
click at [848, 14] on button "Close" at bounding box center [843, 15] width 52 height 16
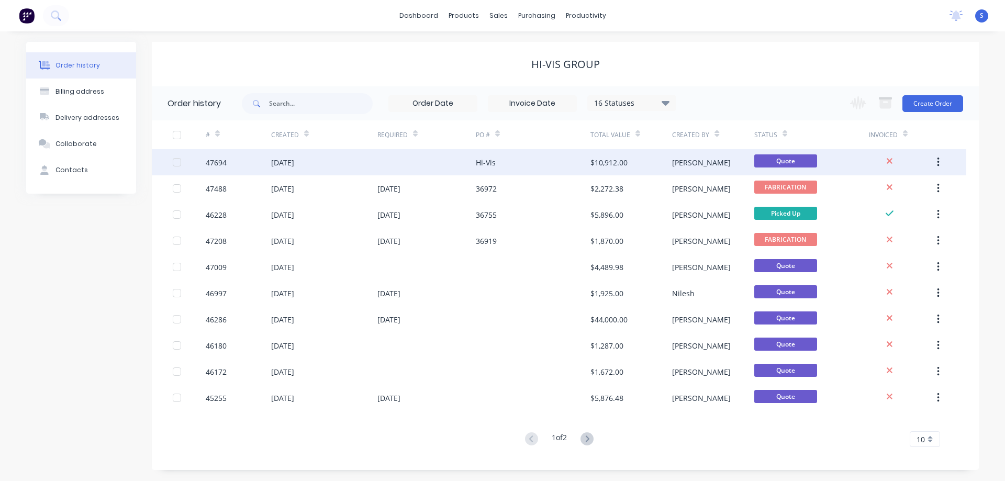
click at [484, 169] on div "Hi-Vis" at bounding box center [533, 162] width 115 height 26
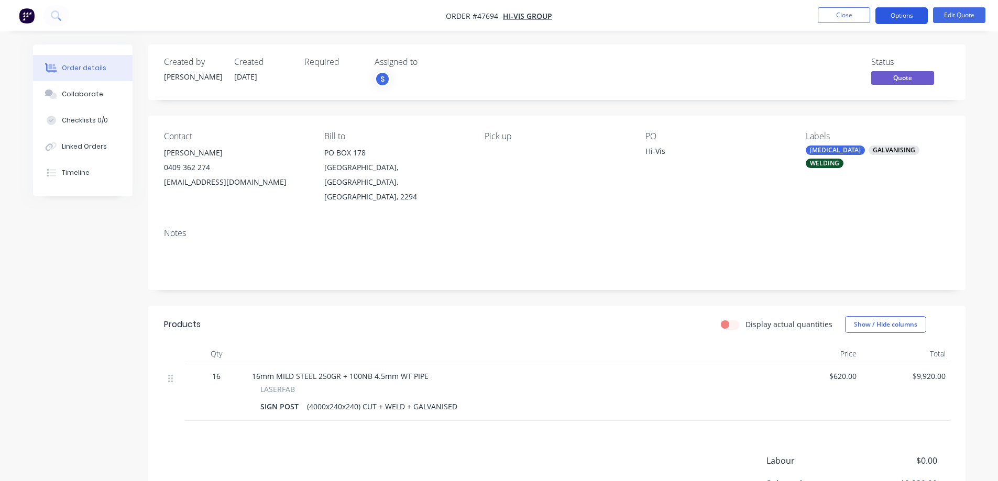
click at [913, 14] on button "Options" at bounding box center [901, 15] width 52 height 17
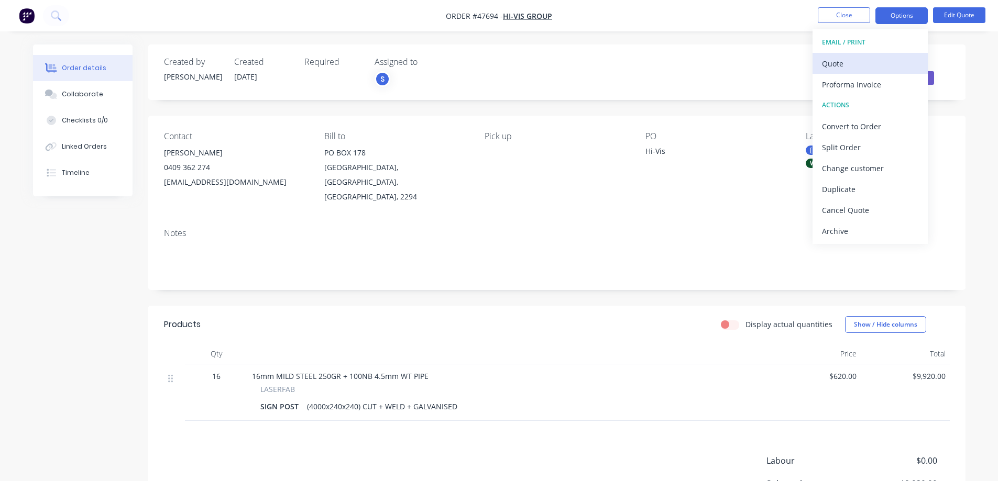
click at [851, 66] on div "Quote" at bounding box center [870, 63] width 96 height 15
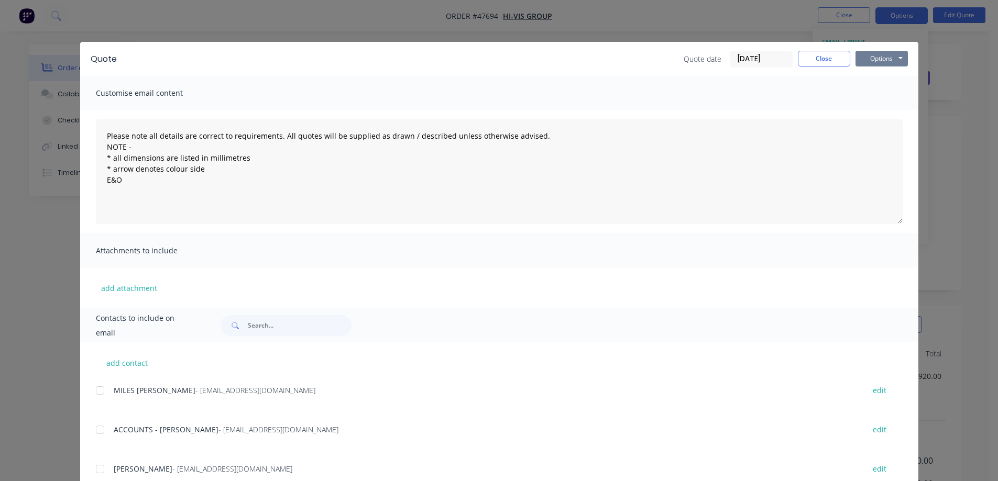
click at [897, 51] on button "Options" at bounding box center [881, 59] width 52 height 16
click at [872, 97] on button "Print" at bounding box center [888, 94] width 67 height 17
click at [825, 63] on button "Close" at bounding box center [824, 59] width 52 height 16
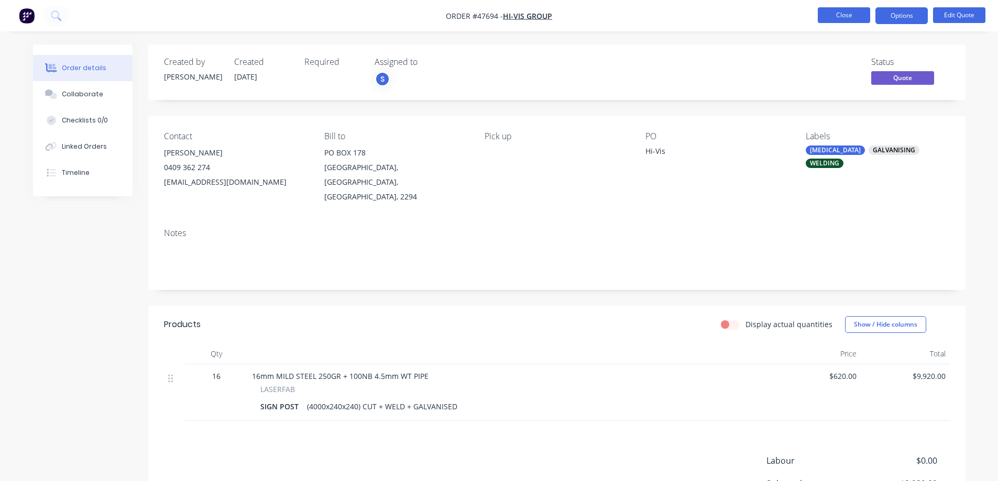
click at [854, 17] on button "Close" at bounding box center [843, 15] width 52 height 16
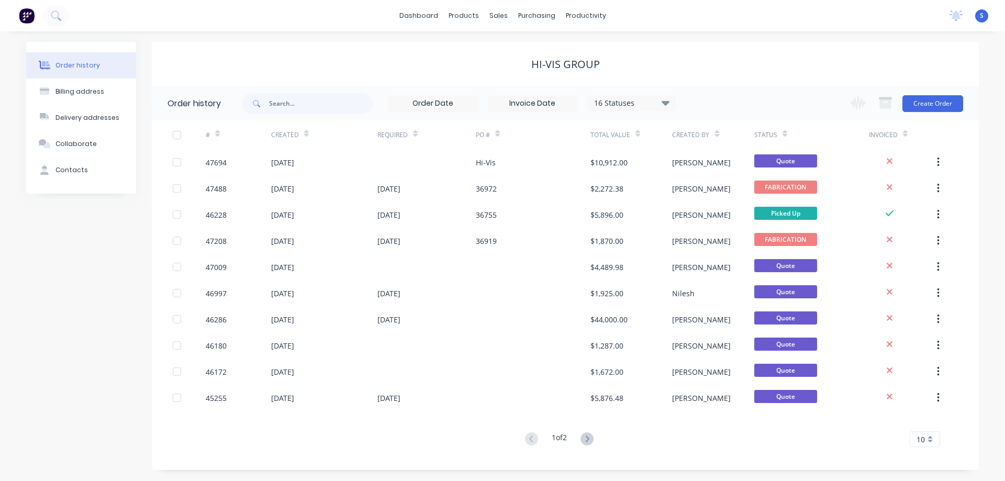
click at [71, 248] on div "Order history Billing address Delivery addresses Collaborate Contacts" at bounding box center [81, 256] width 110 height 428
